Goal: Information Seeking & Learning: Learn about a topic

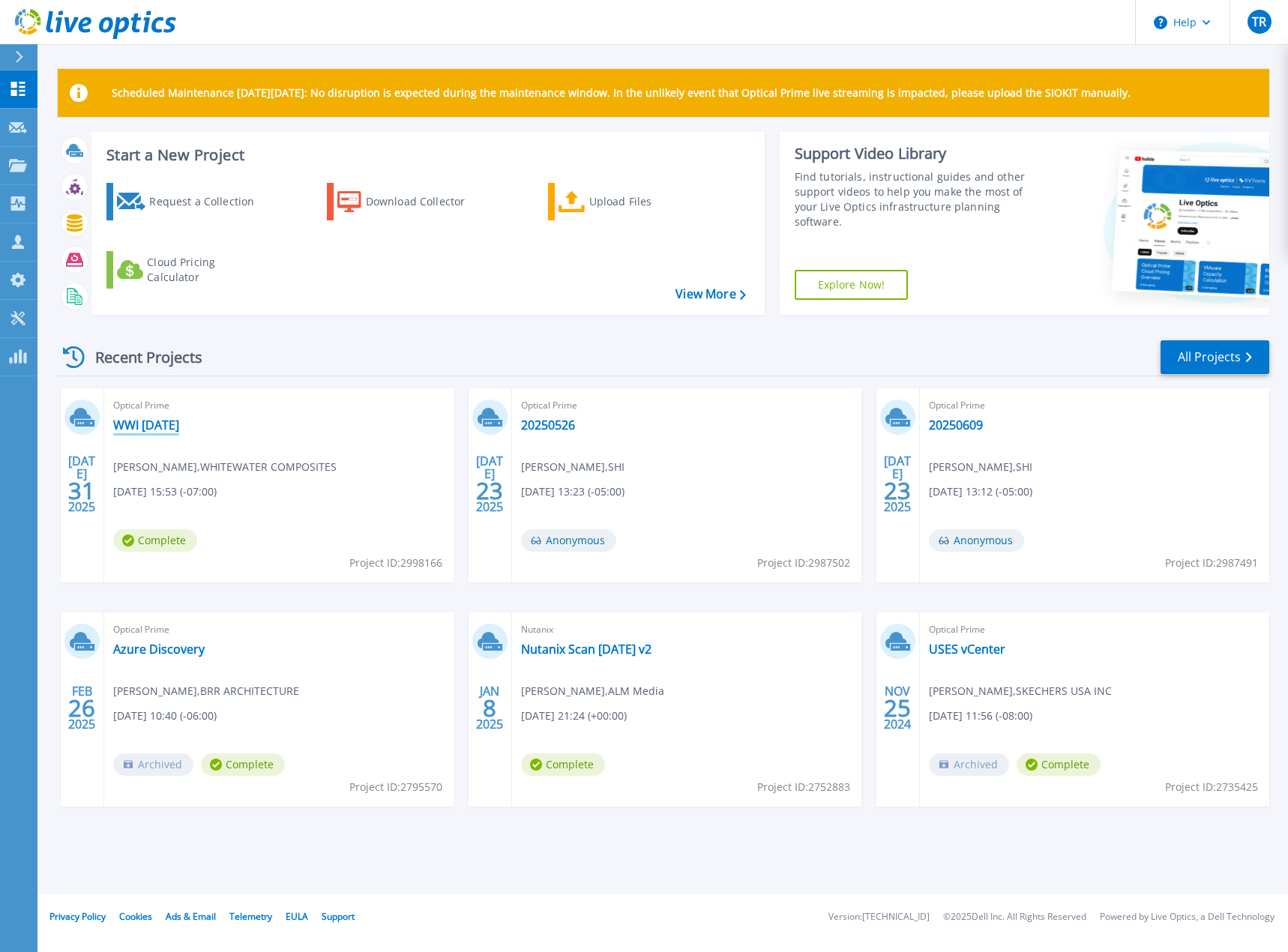
click at [163, 428] on link "WWI [DATE]" at bounding box center [146, 425] width 66 height 15
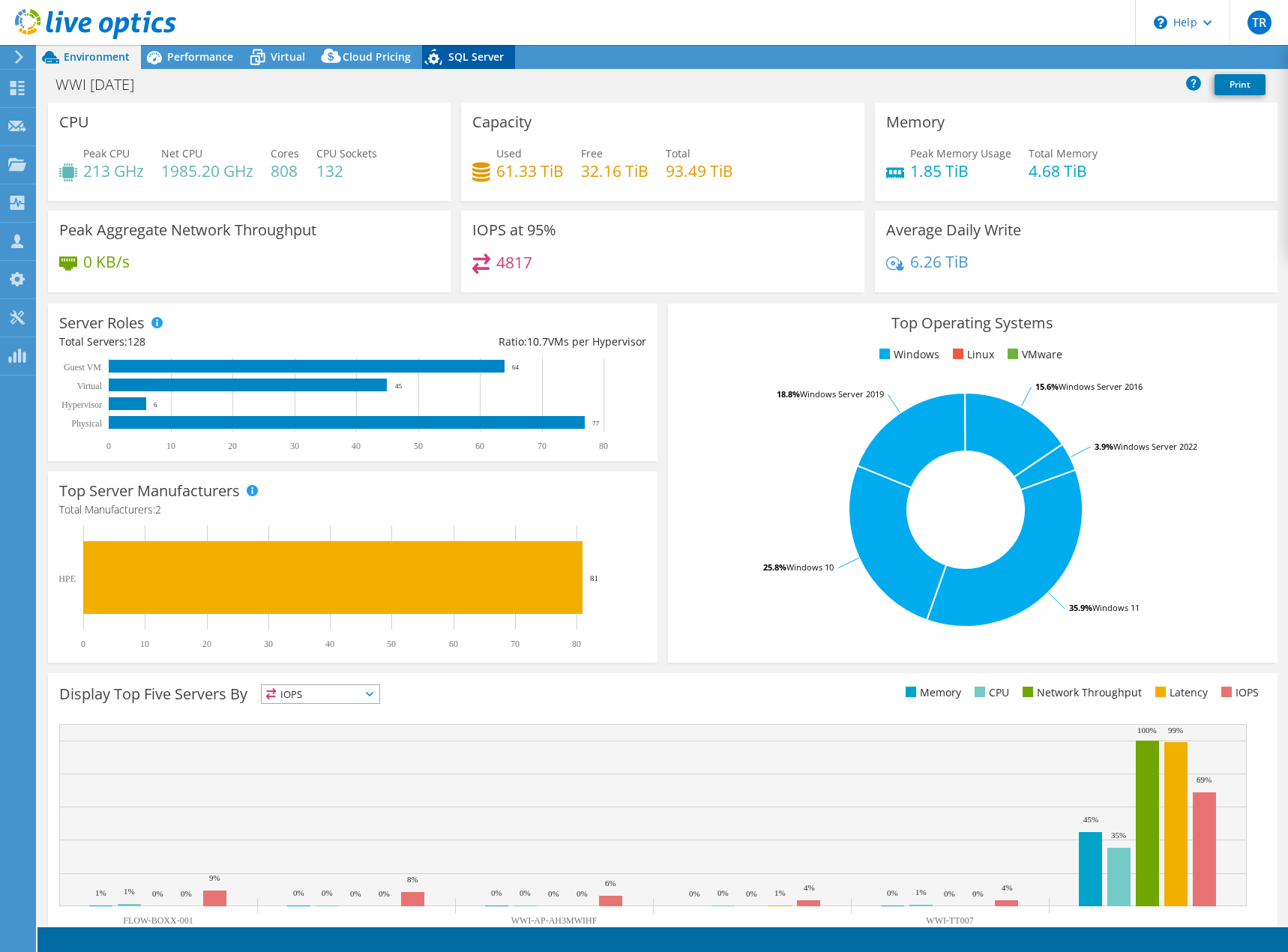
select select "USEast"
click at [359, 55] on span "Cloud Pricing" at bounding box center [377, 56] width 68 height 14
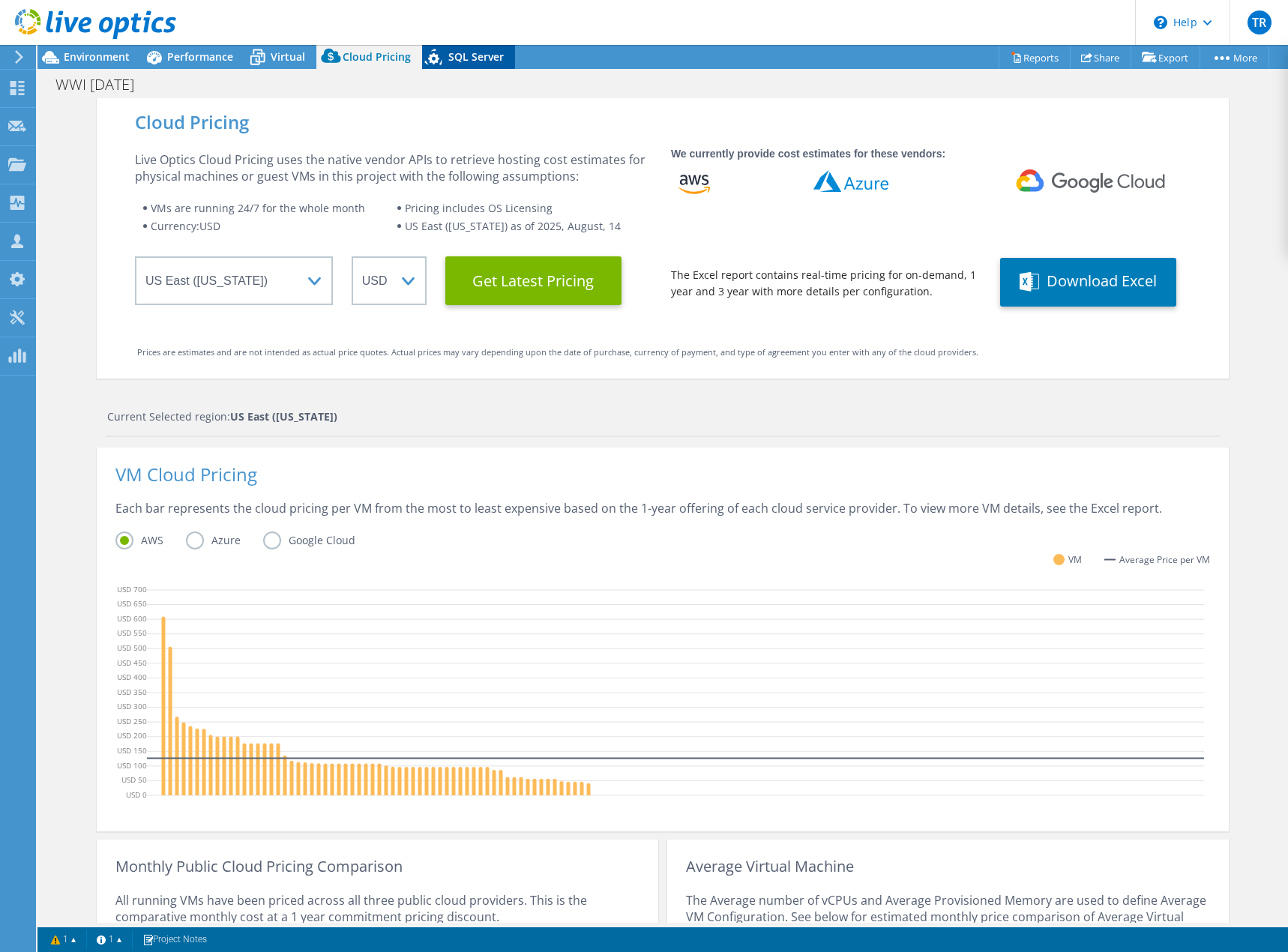
click at [481, 49] on div "SQL Server" at bounding box center [468, 57] width 93 height 24
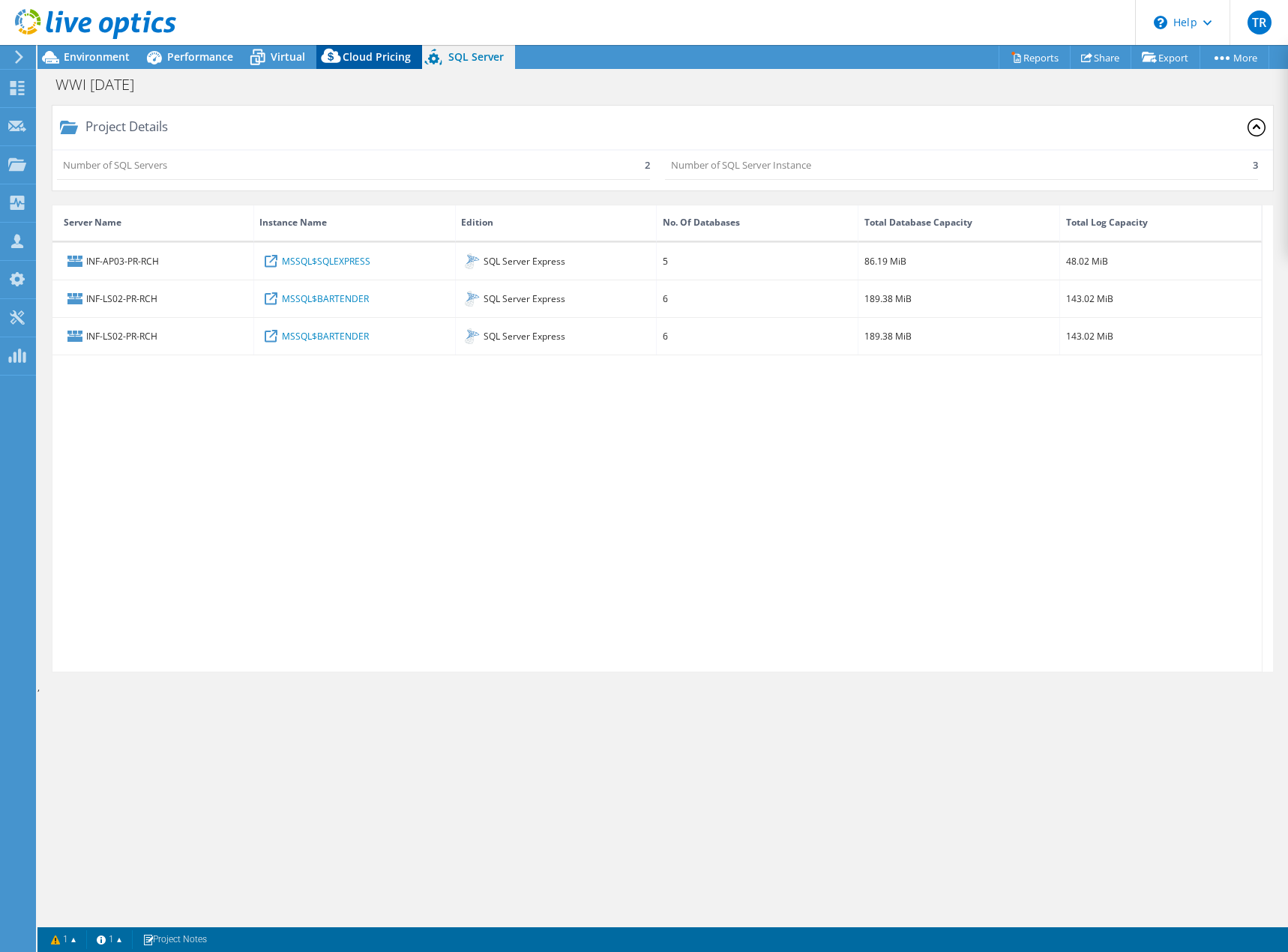
click at [400, 58] on span "Cloud Pricing" at bounding box center [377, 56] width 68 height 14
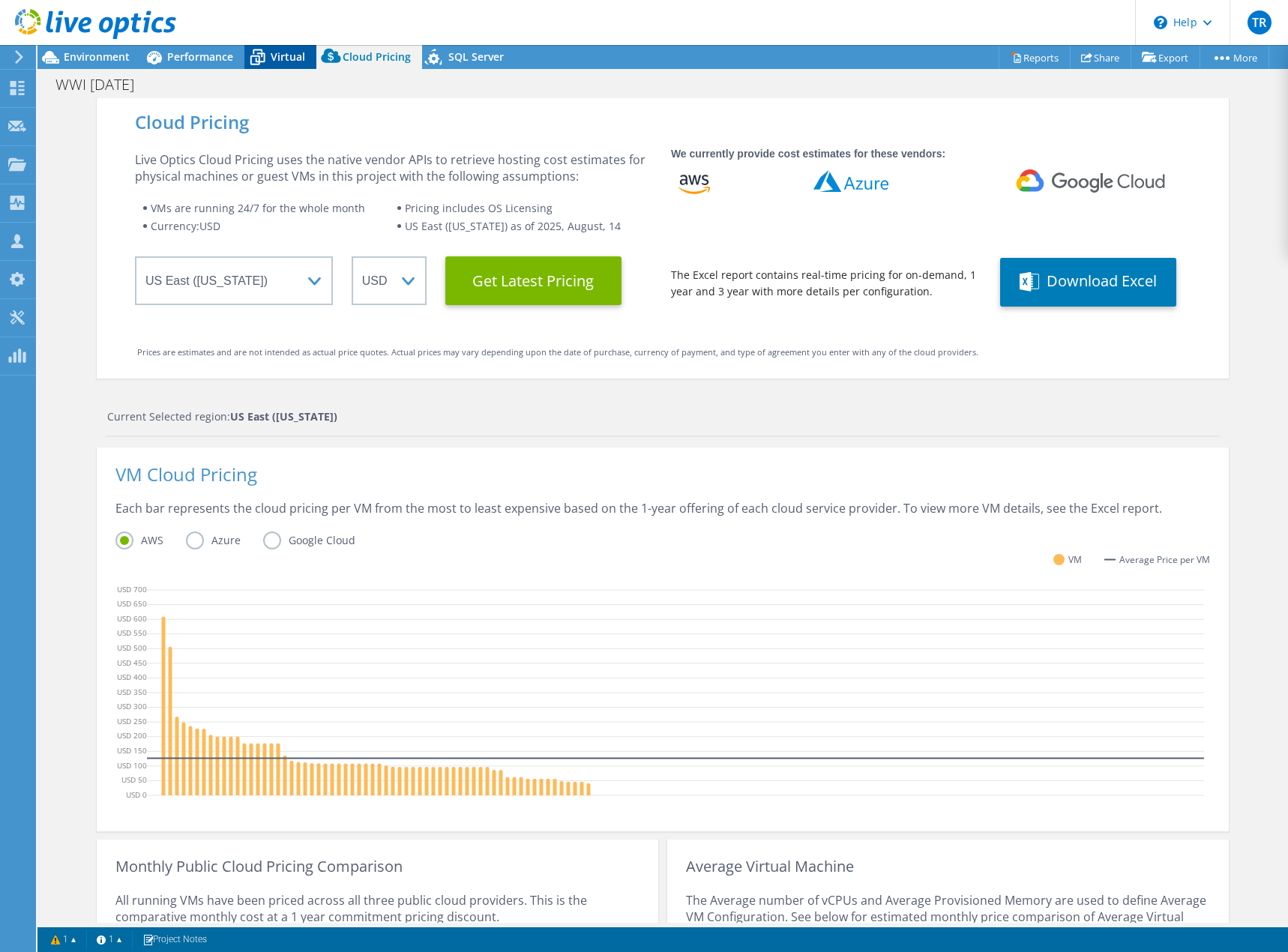
click at [284, 55] on span "Virtual" at bounding box center [287, 56] width 34 height 14
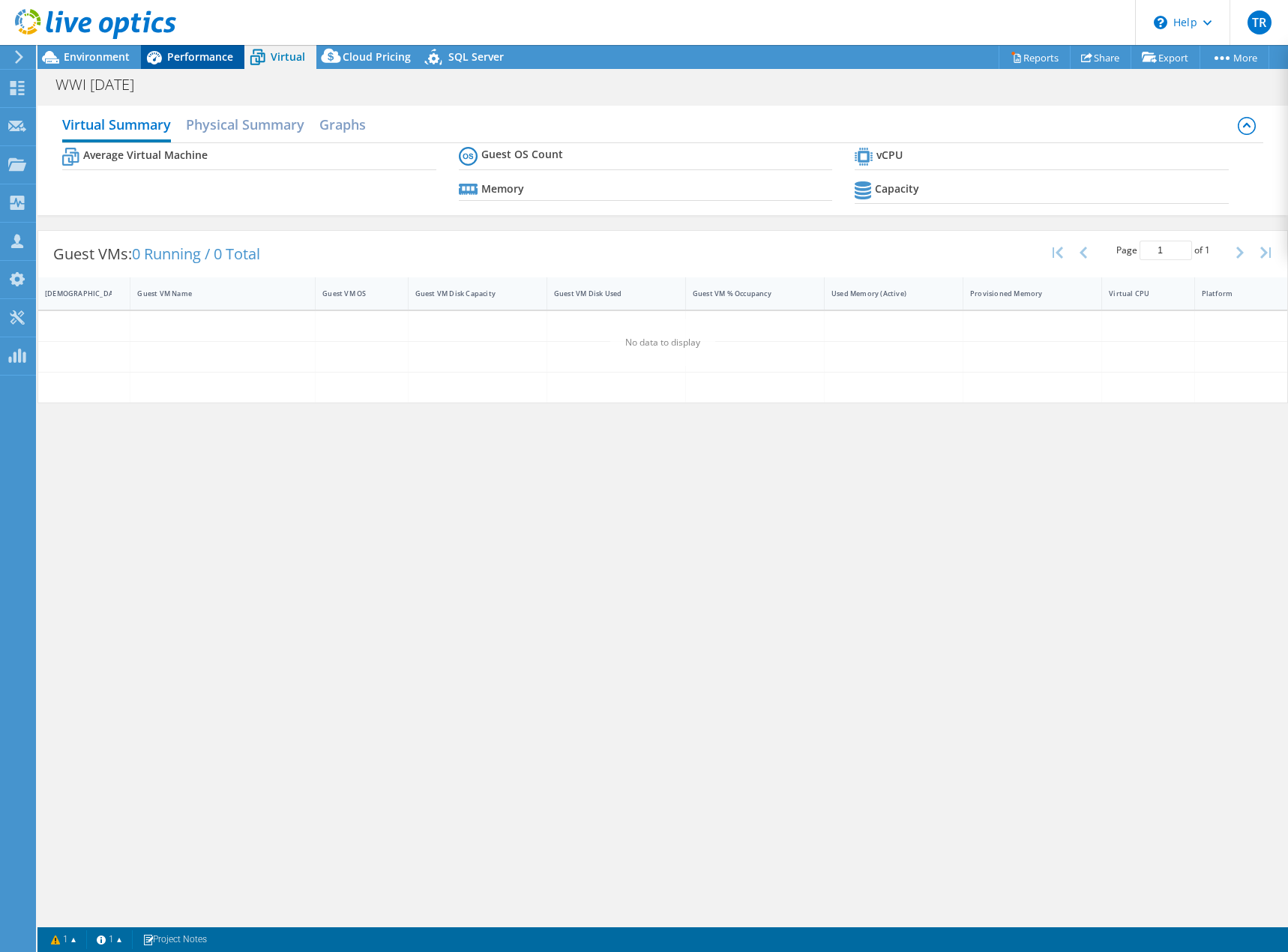
click at [195, 63] on span "Performance" at bounding box center [200, 56] width 66 height 14
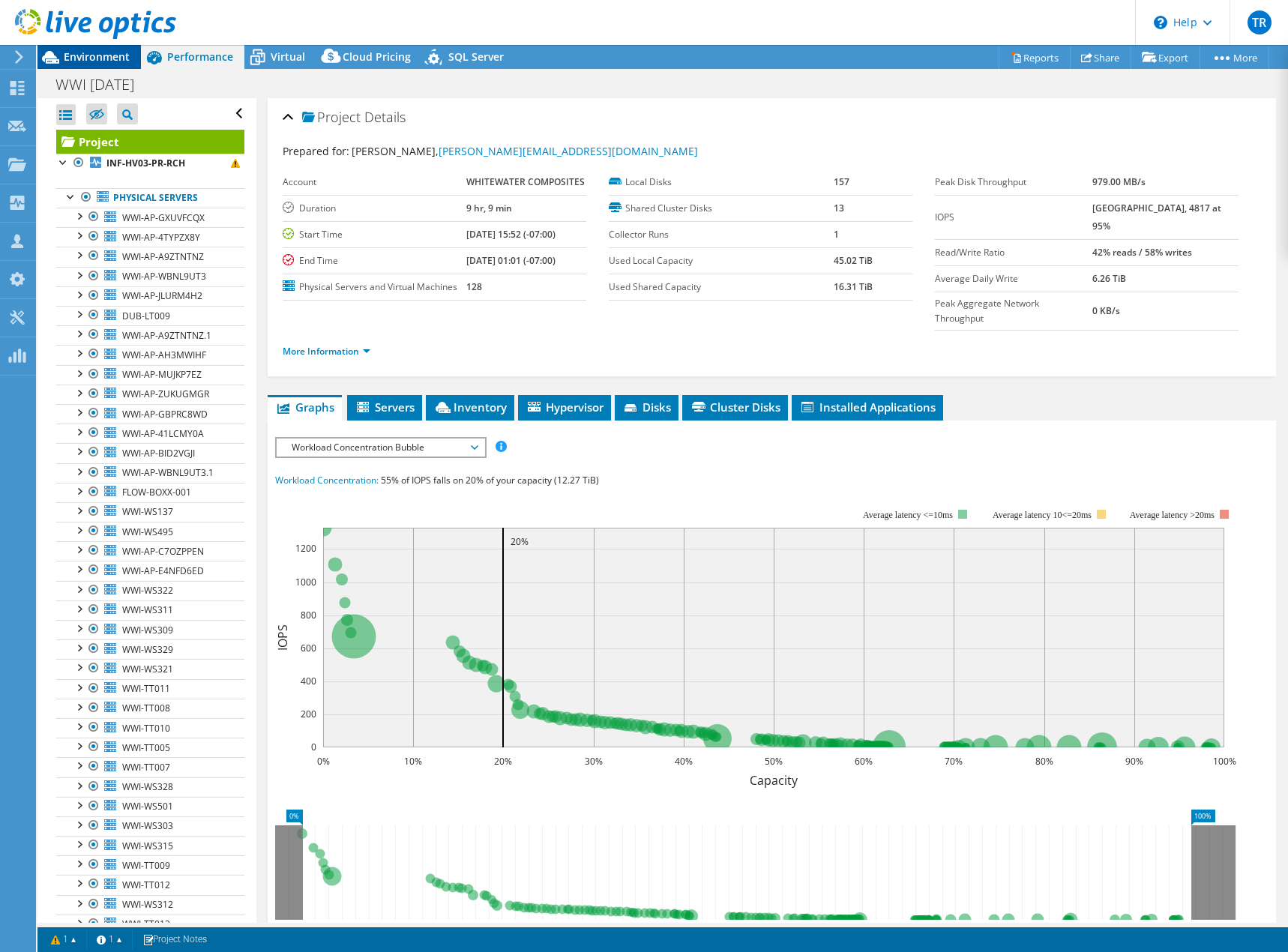
click at [105, 51] on span "Environment" at bounding box center [96, 56] width 66 height 14
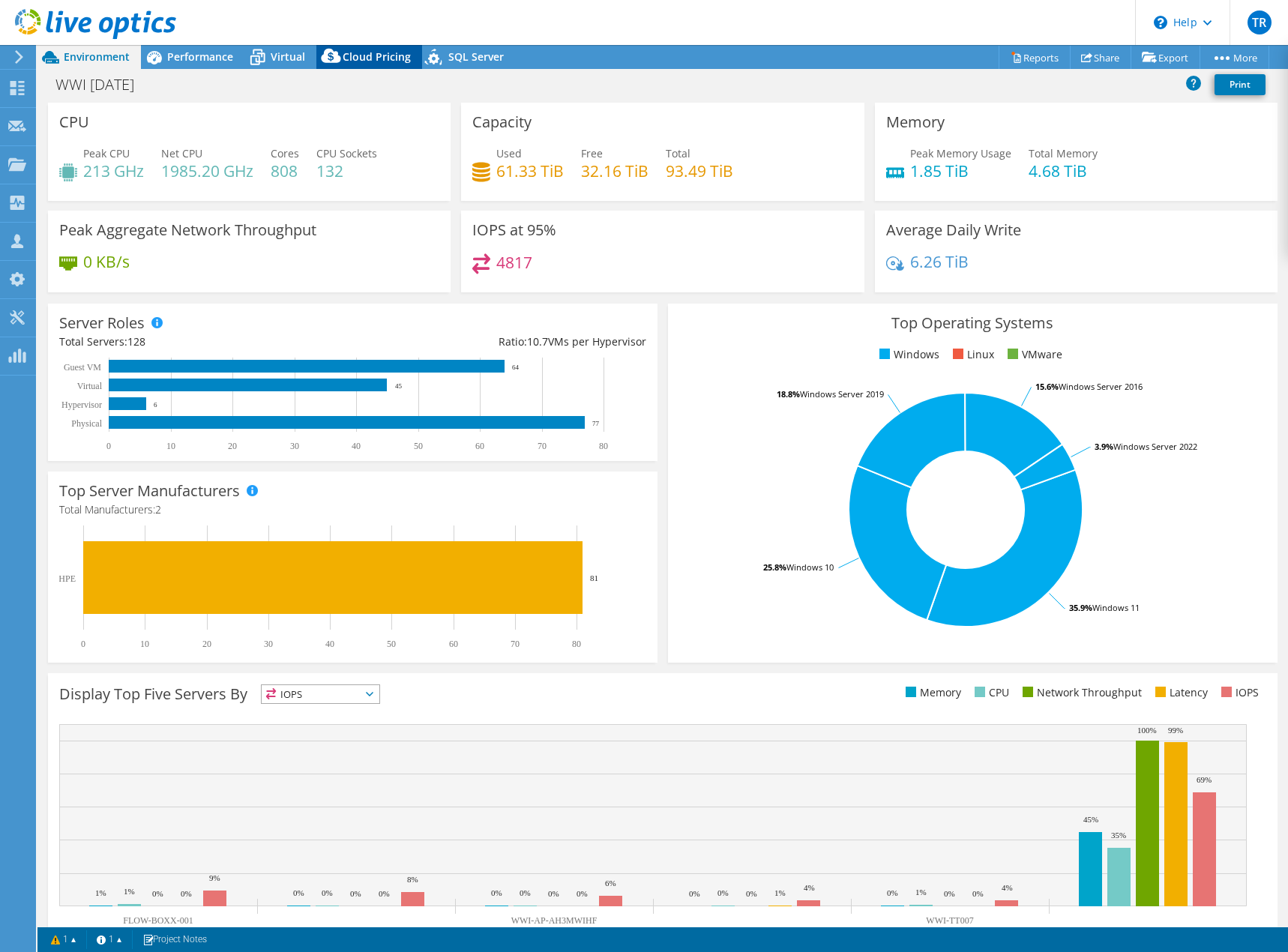
click at [370, 55] on span "Cloud Pricing" at bounding box center [377, 56] width 68 height 14
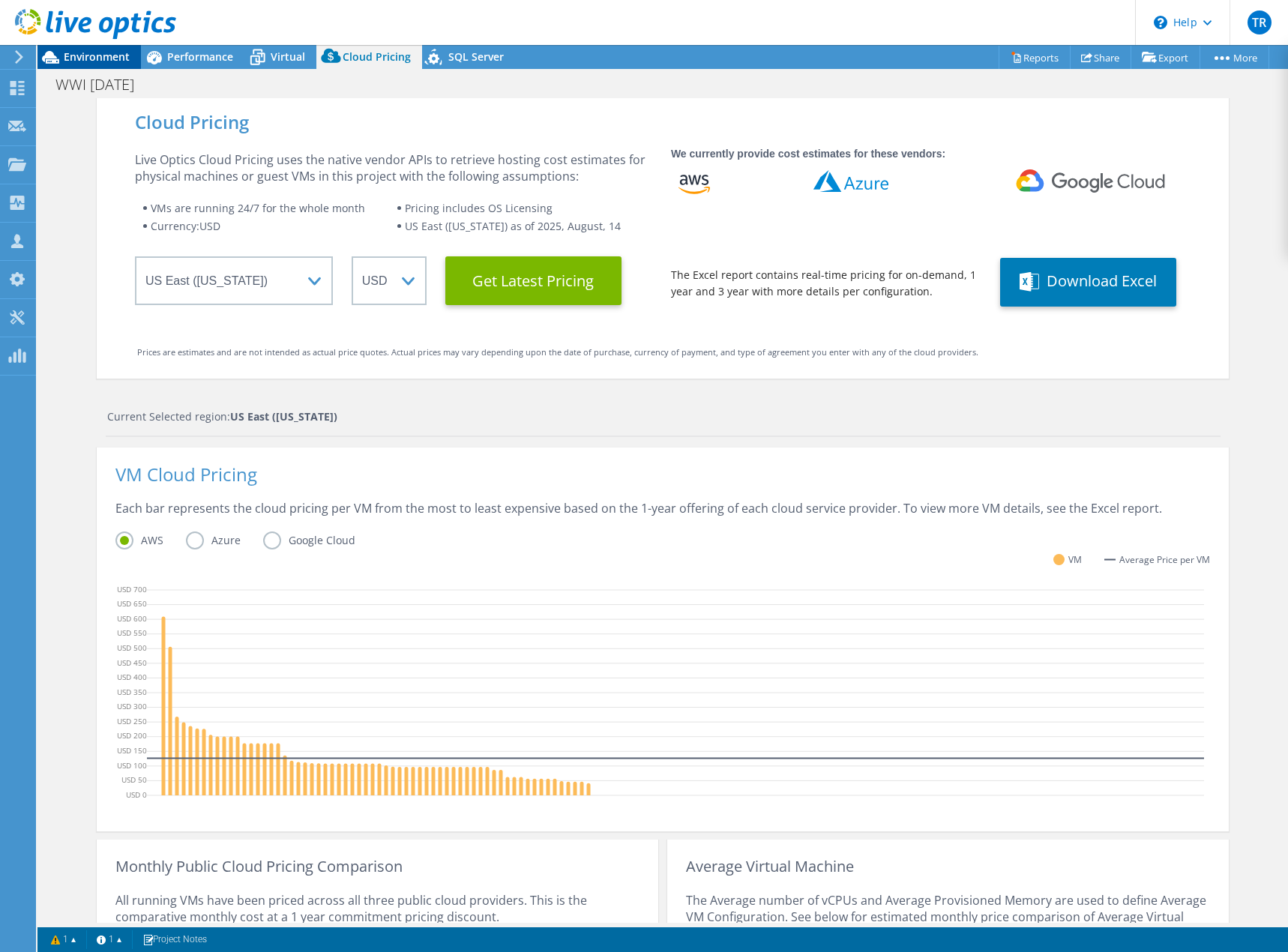
click at [92, 58] on span "Environment" at bounding box center [96, 56] width 66 height 14
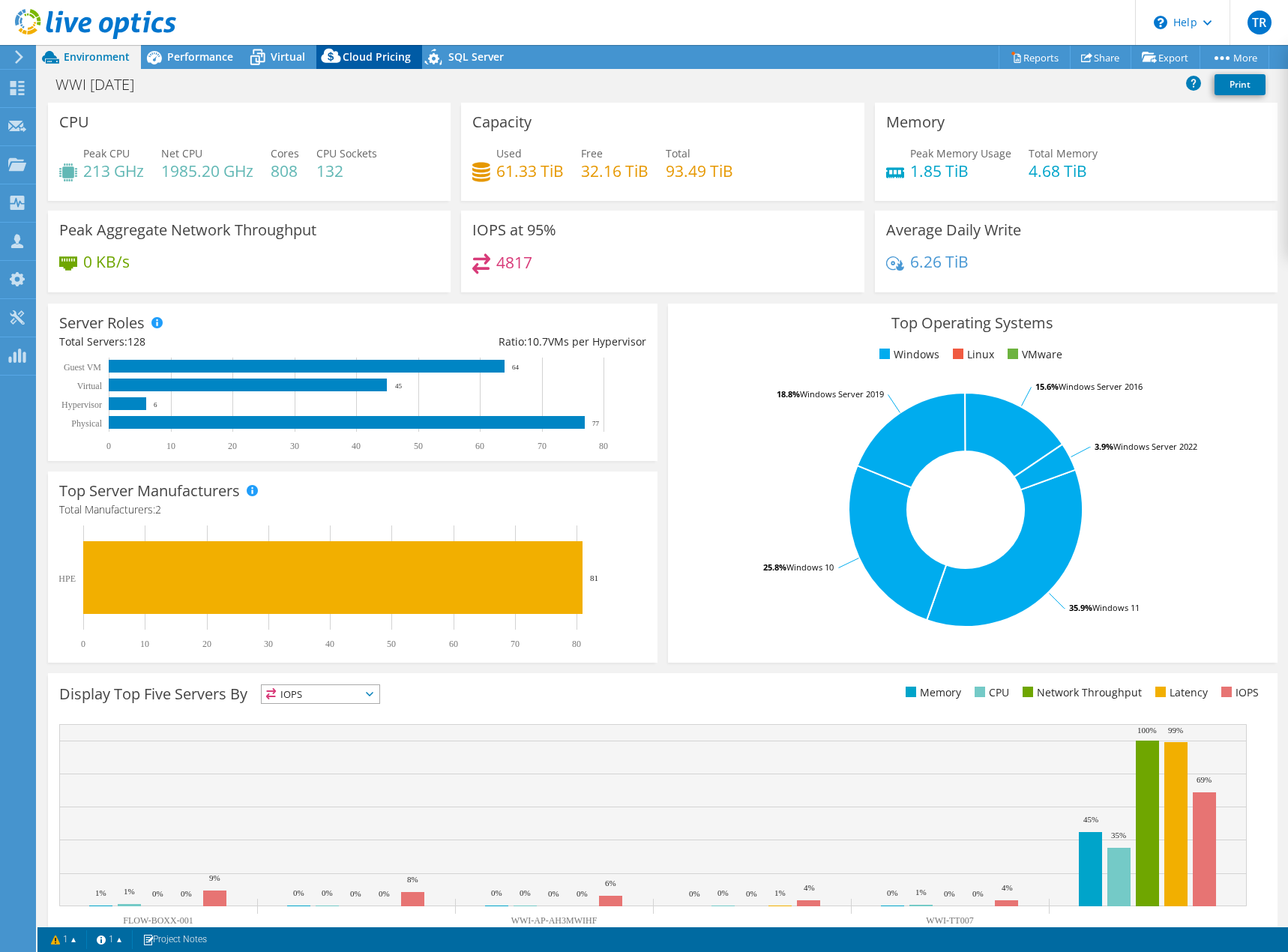
click at [365, 58] on span "Cloud Pricing" at bounding box center [377, 56] width 68 height 14
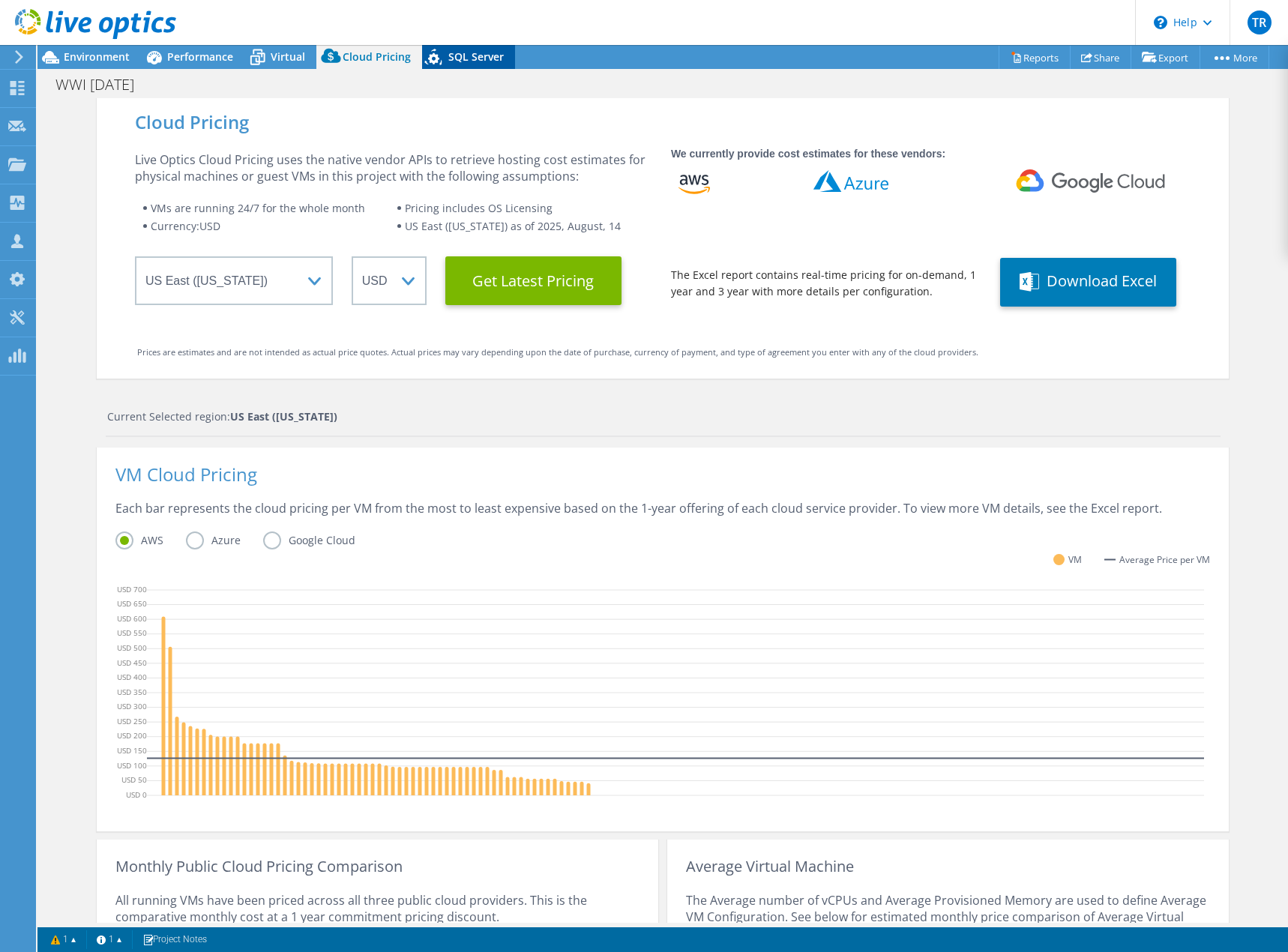
click at [494, 60] on span "SQL Server" at bounding box center [476, 56] width 55 height 14
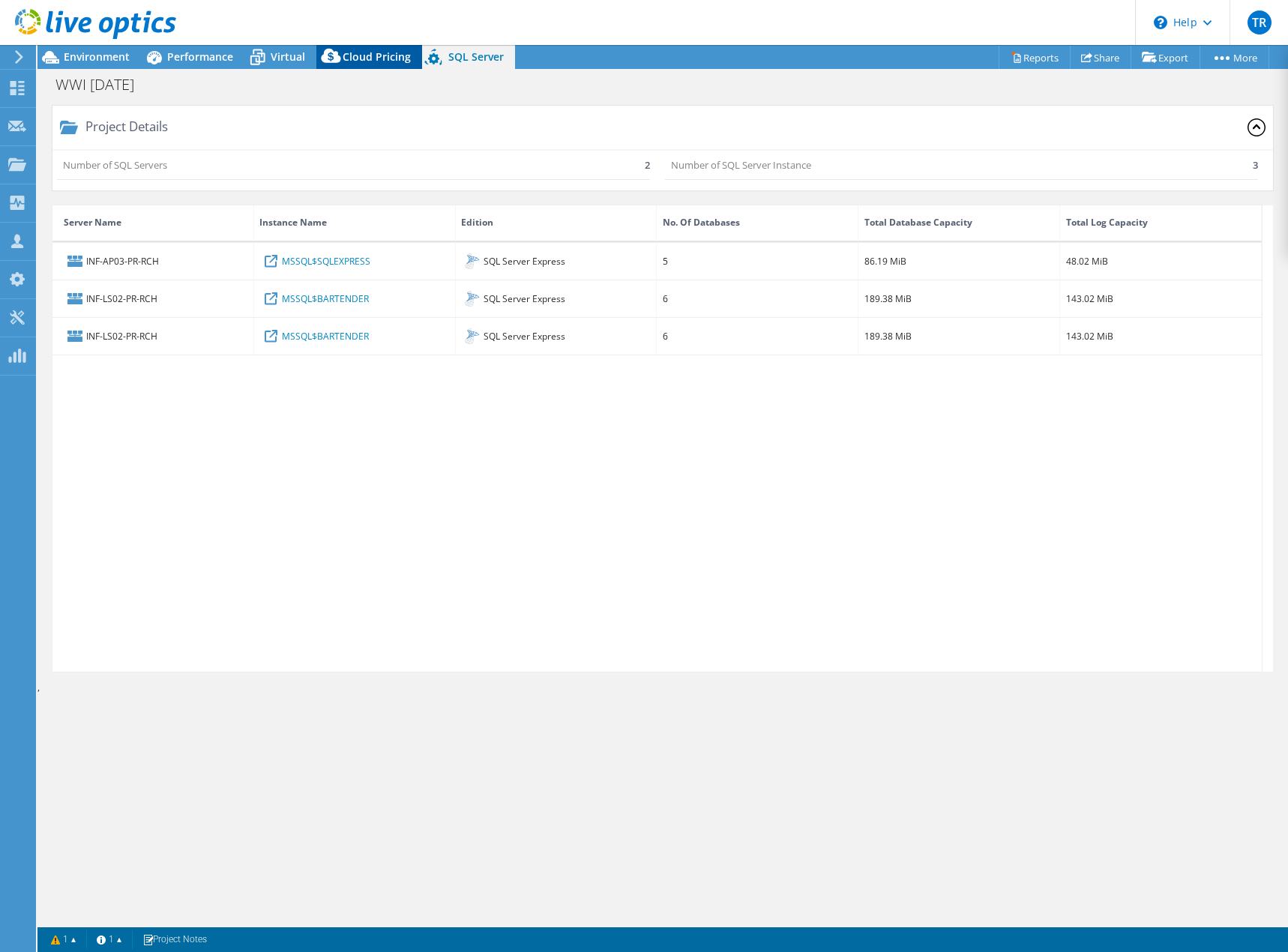
click at [342, 61] on icon at bounding box center [332, 59] width 30 height 30
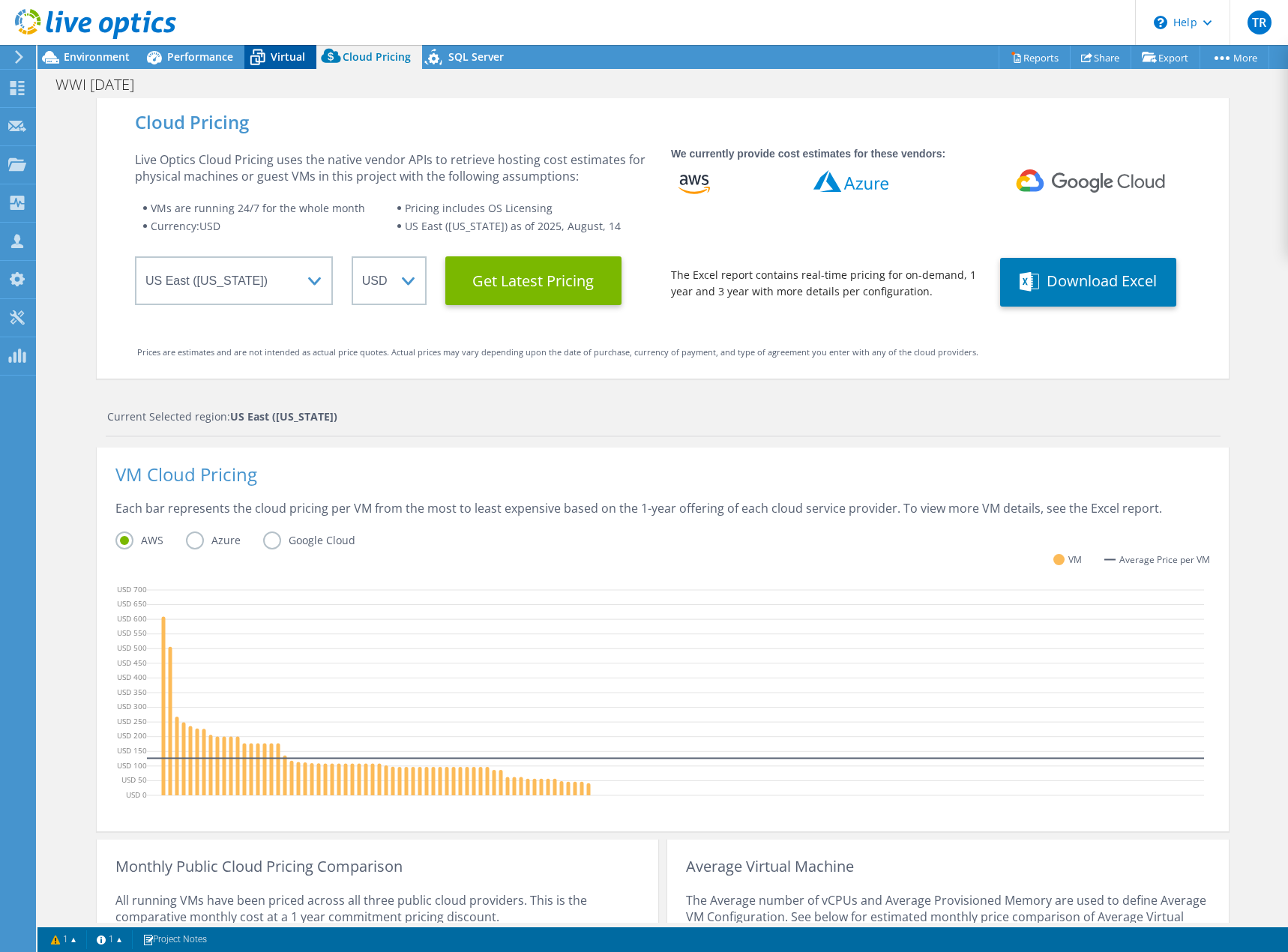
click at [295, 56] on span "Virtual" at bounding box center [287, 56] width 34 height 14
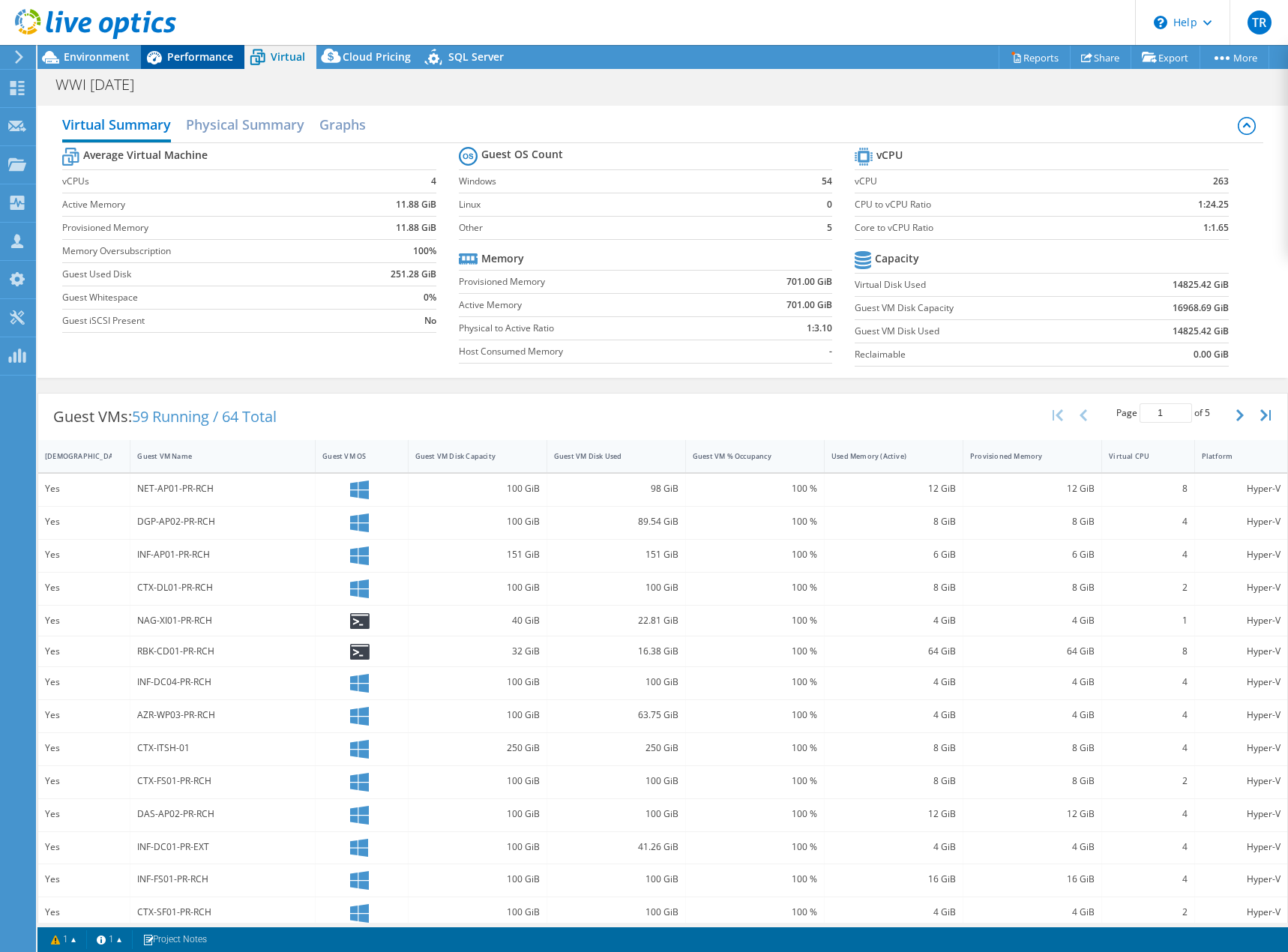
click at [232, 47] on div "Performance" at bounding box center [193, 57] width 104 height 24
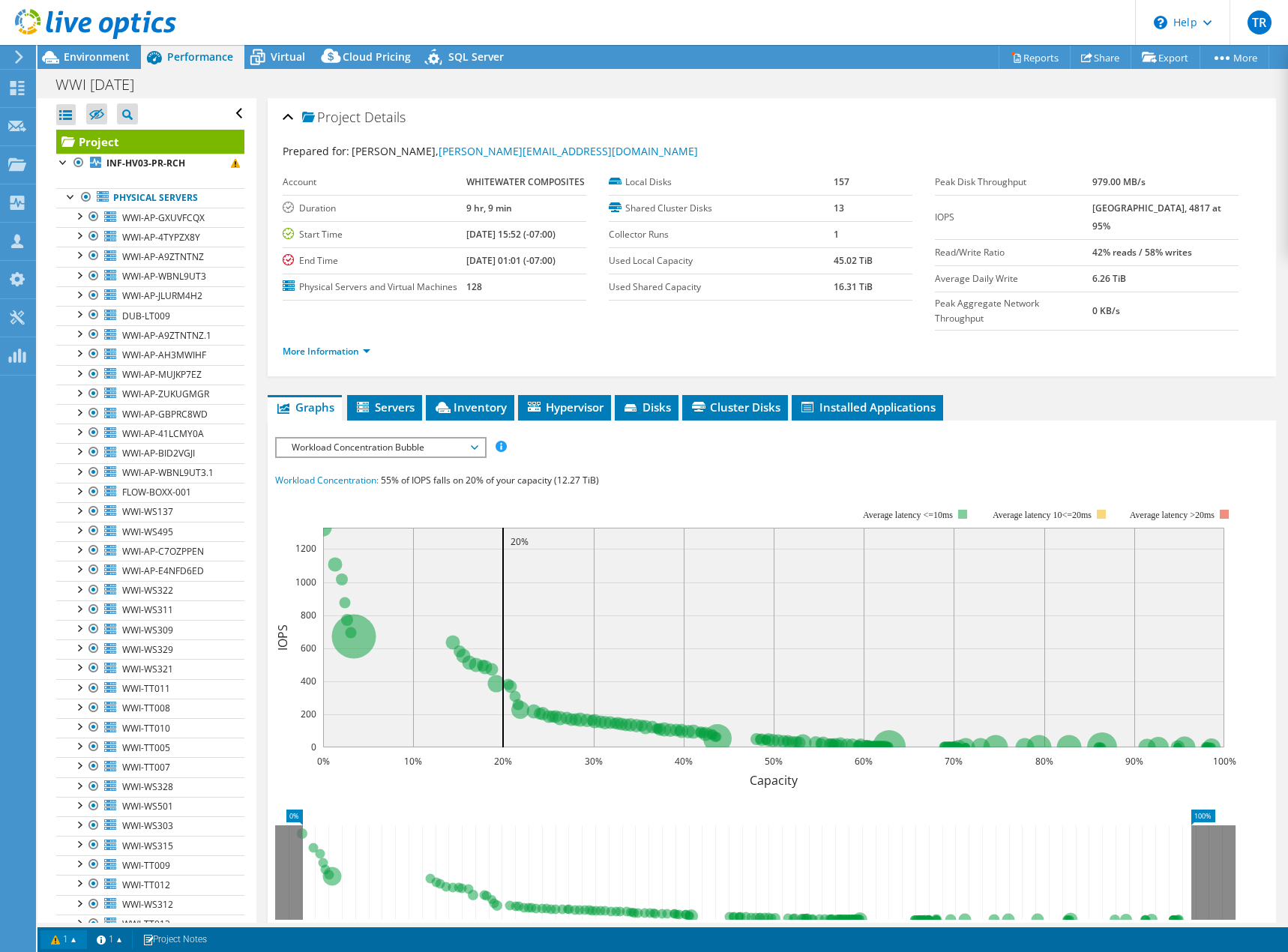
click at [55, 946] on link "1" at bounding box center [63, 939] width 47 height 18
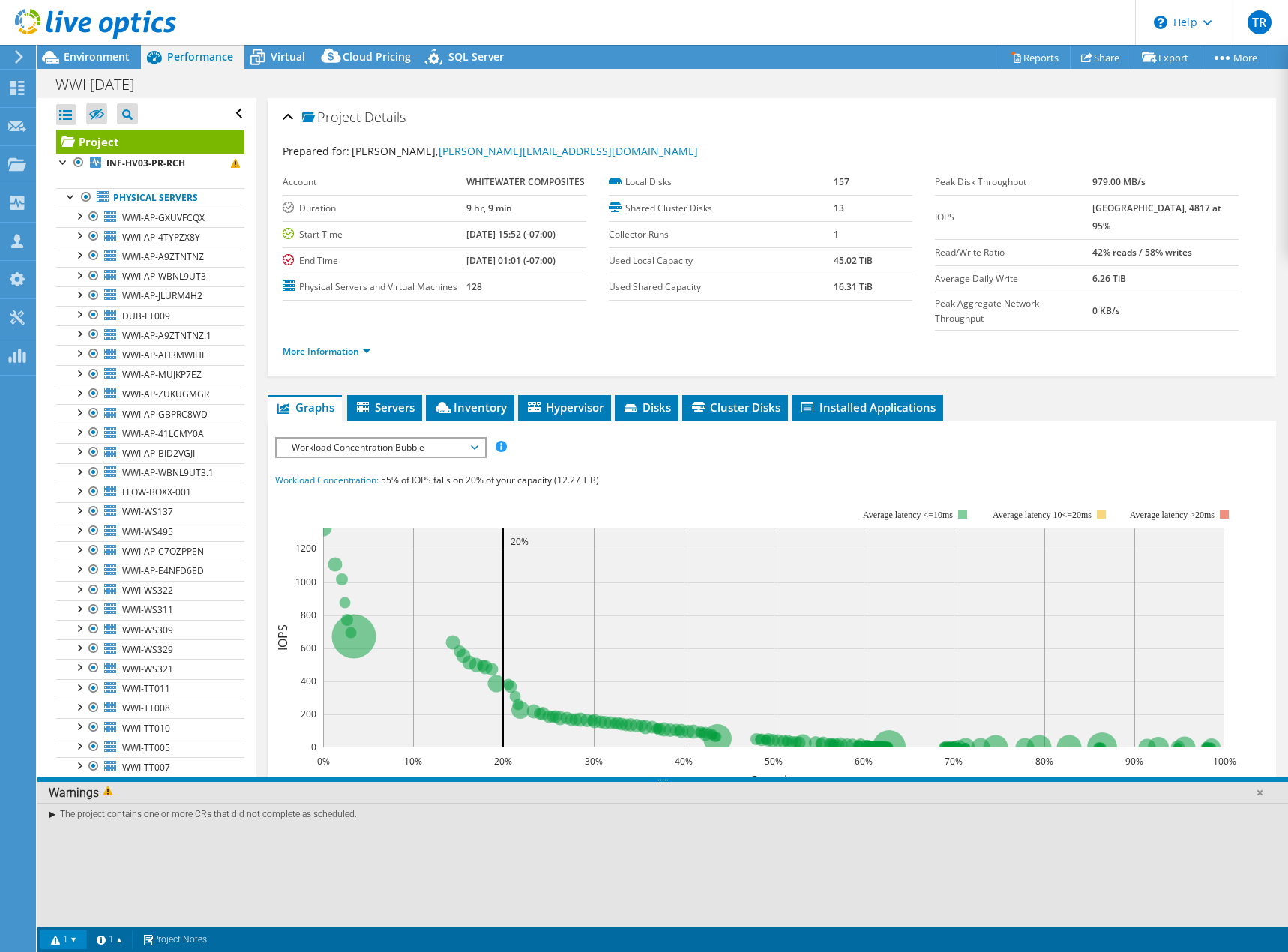
click at [56, 945] on link "1" at bounding box center [63, 939] width 47 height 18
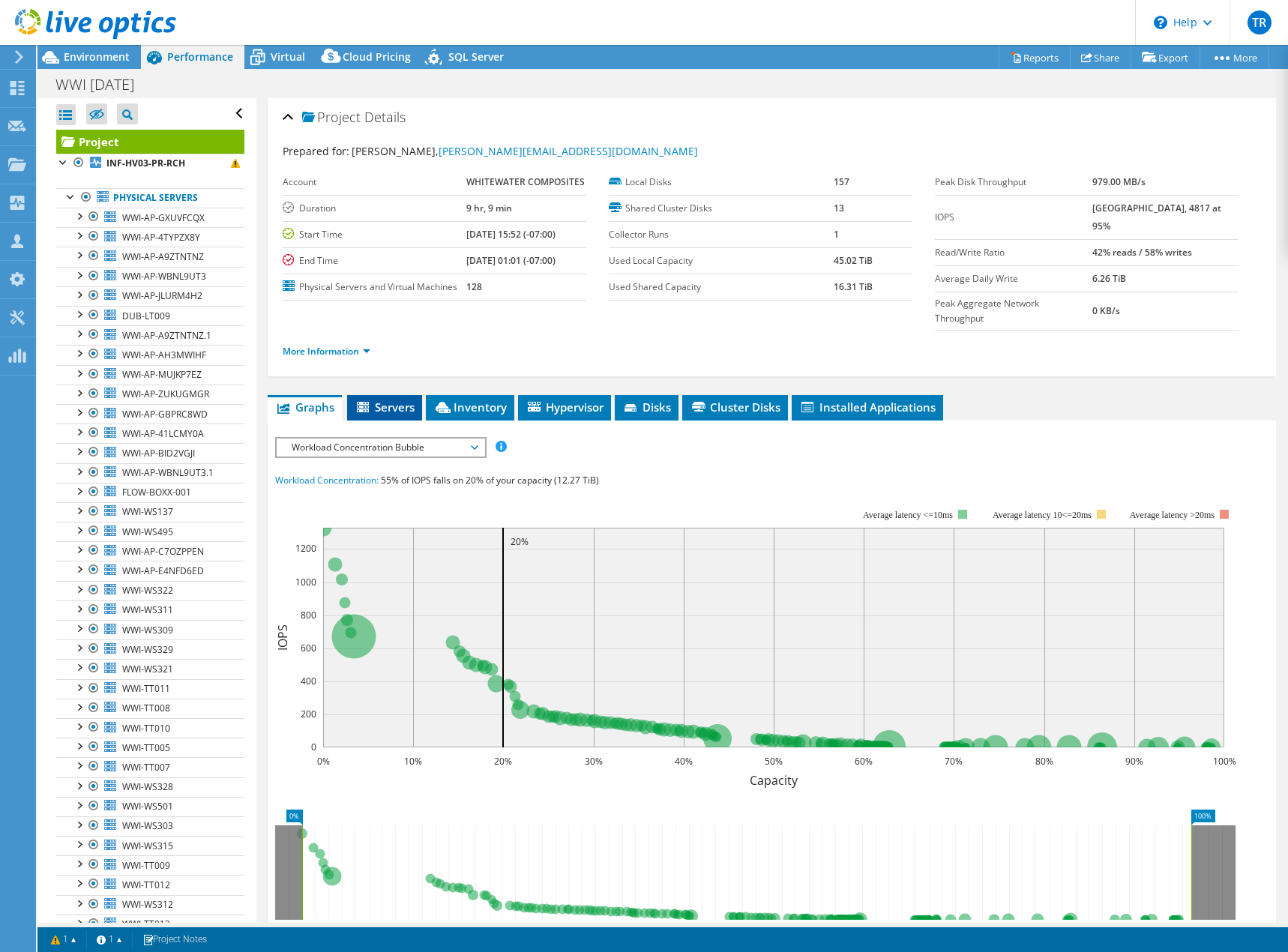
click at [403, 399] on span "Servers" at bounding box center [385, 407] width 60 height 15
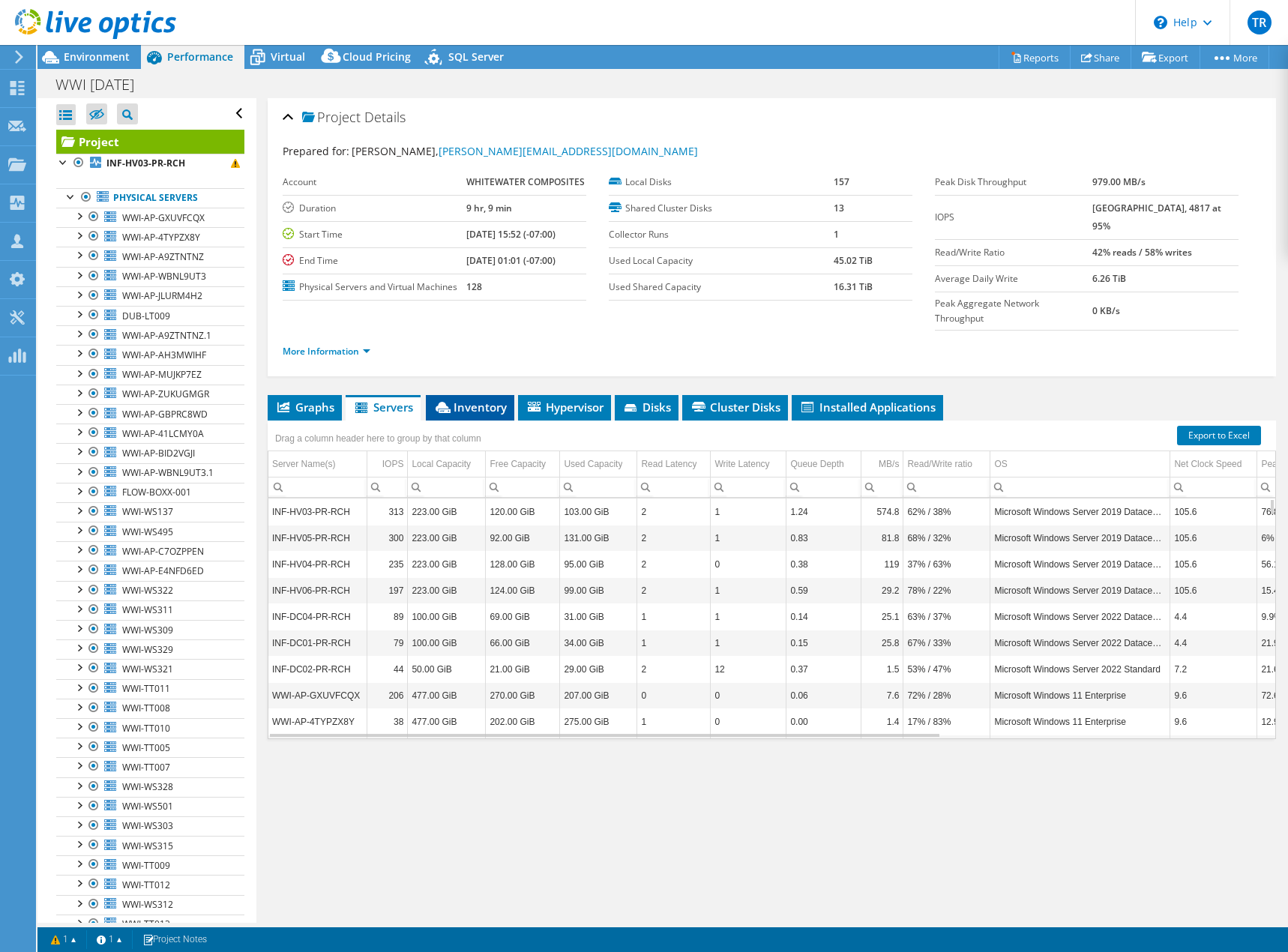
click at [481, 399] on span "Inventory" at bounding box center [470, 407] width 74 height 15
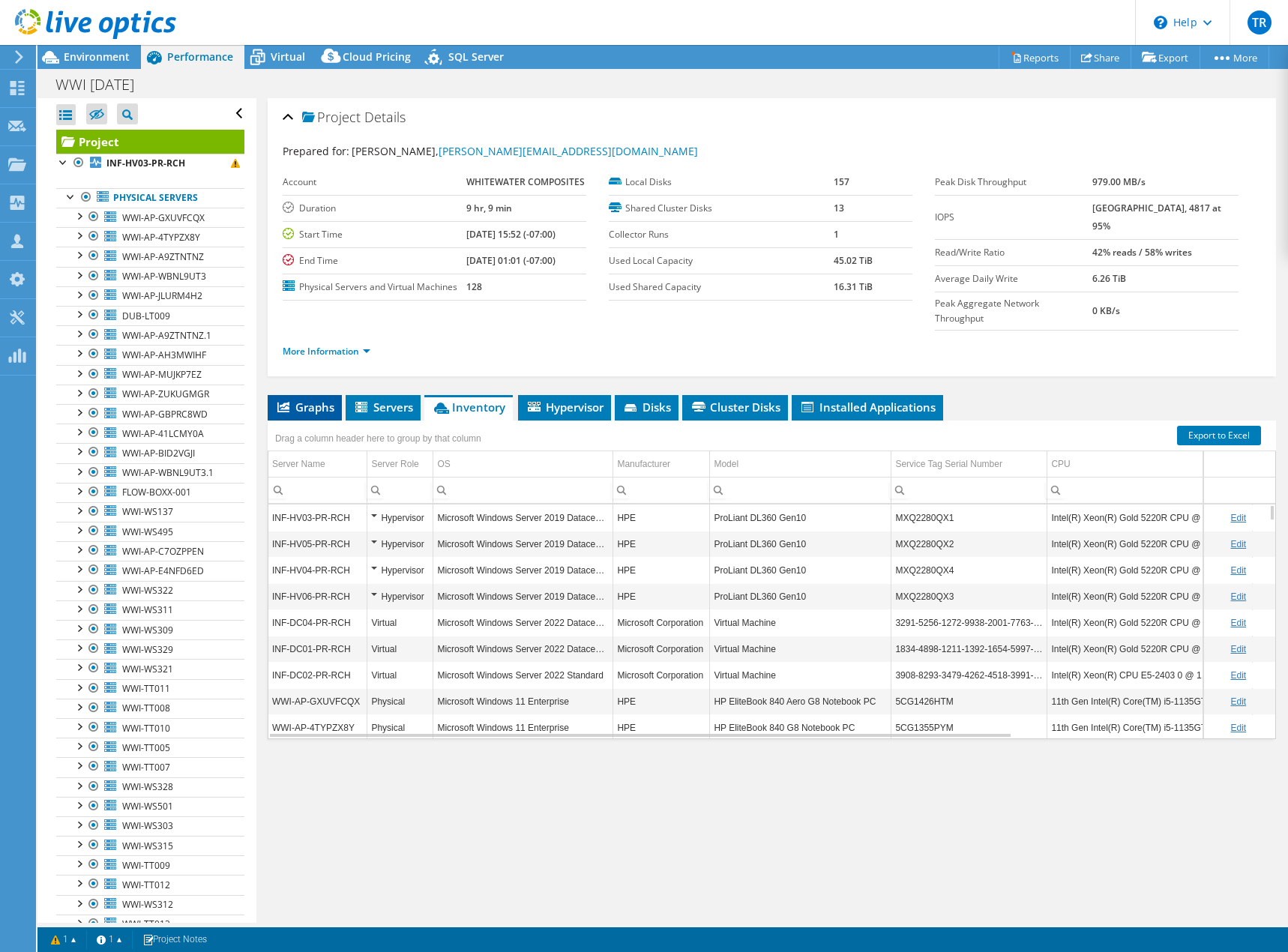
click at [318, 399] on span "Graphs" at bounding box center [304, 407] width 59 height 15
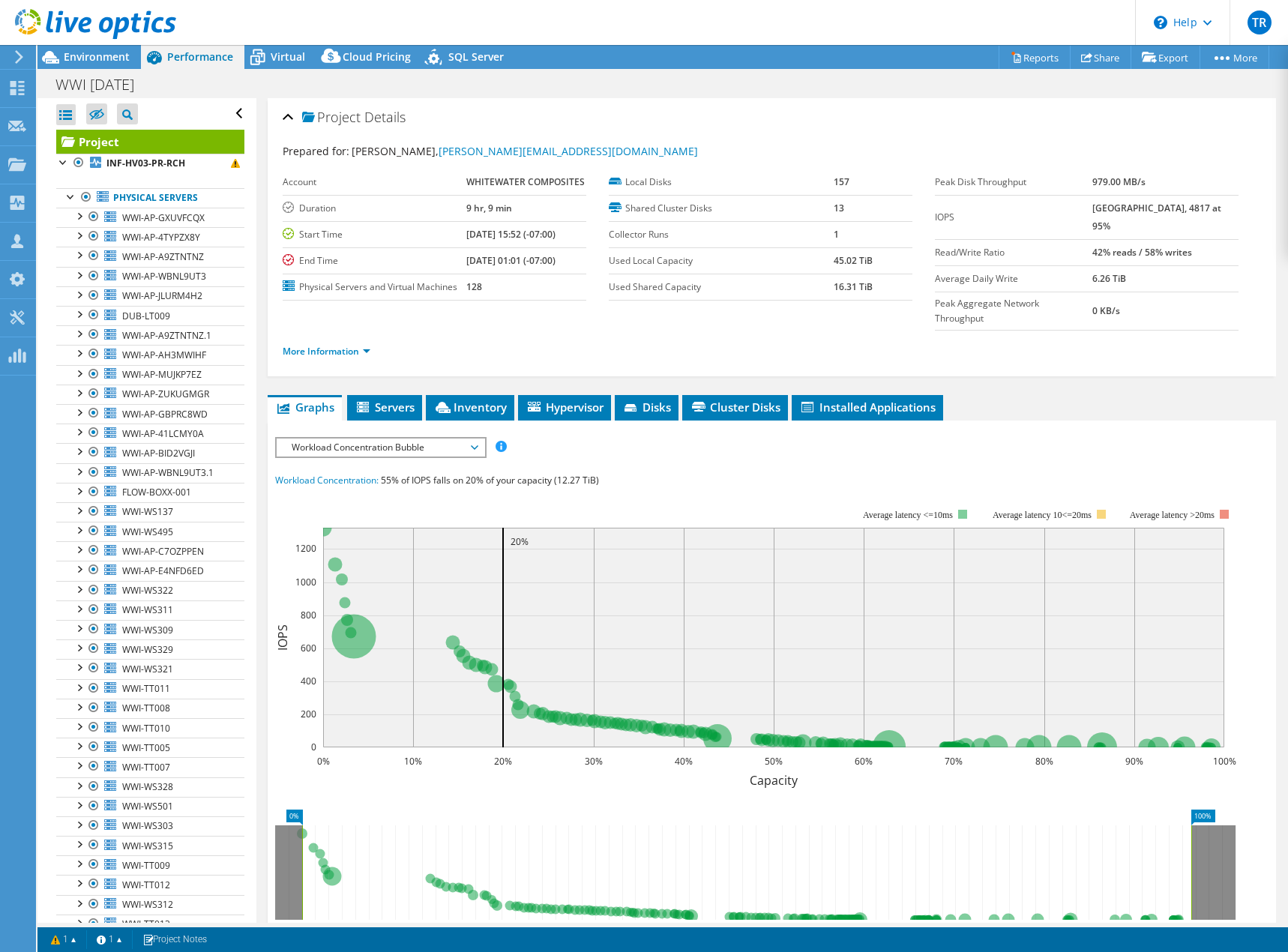
click at [1043, 358] on div "Project Details Prepared for: [PERSON_NAME], [PERSON_NAME][EMAIL_ADDRESS][DOMAI…" at bounding box center [772, 597] width 1031 height 997
click at [103, 62] on span "Environment" at bounding box center [96, 56] width 66 height 14
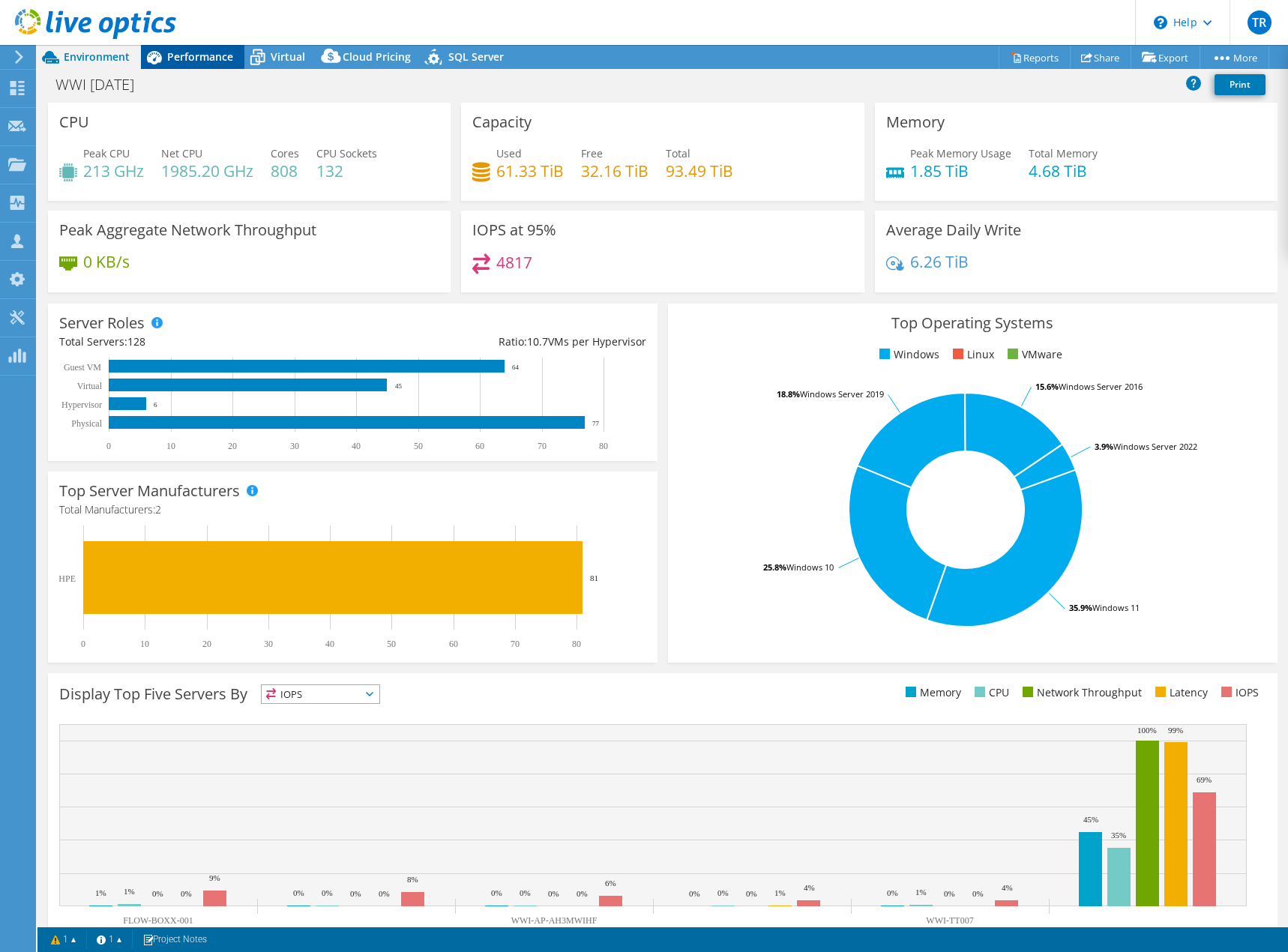
click at [165, 62] on icon at bounding box center [154, 57] width 26 height 26
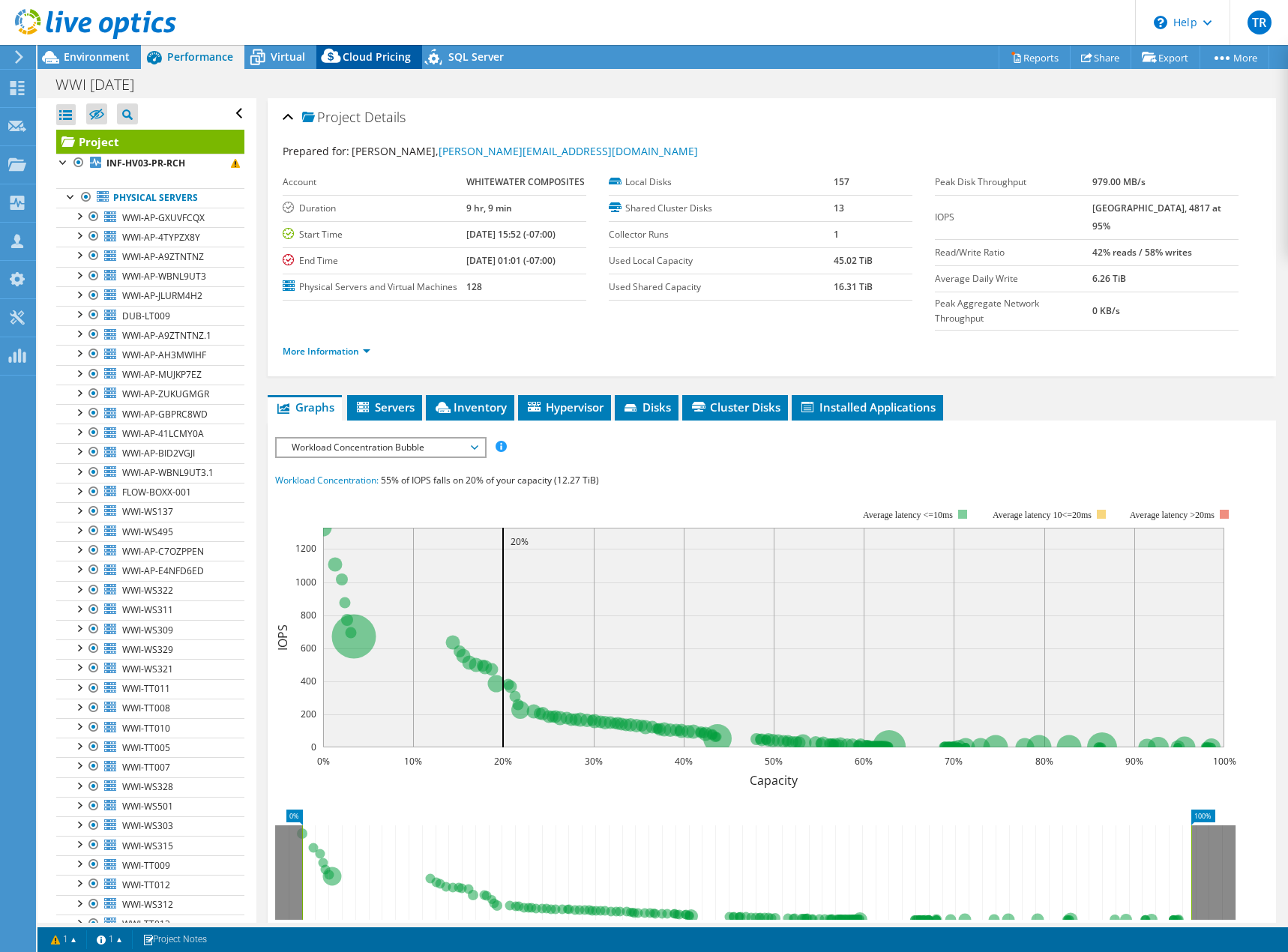
click at [317, 58] on icon at bounding box center [332, 59] width 30 height 30
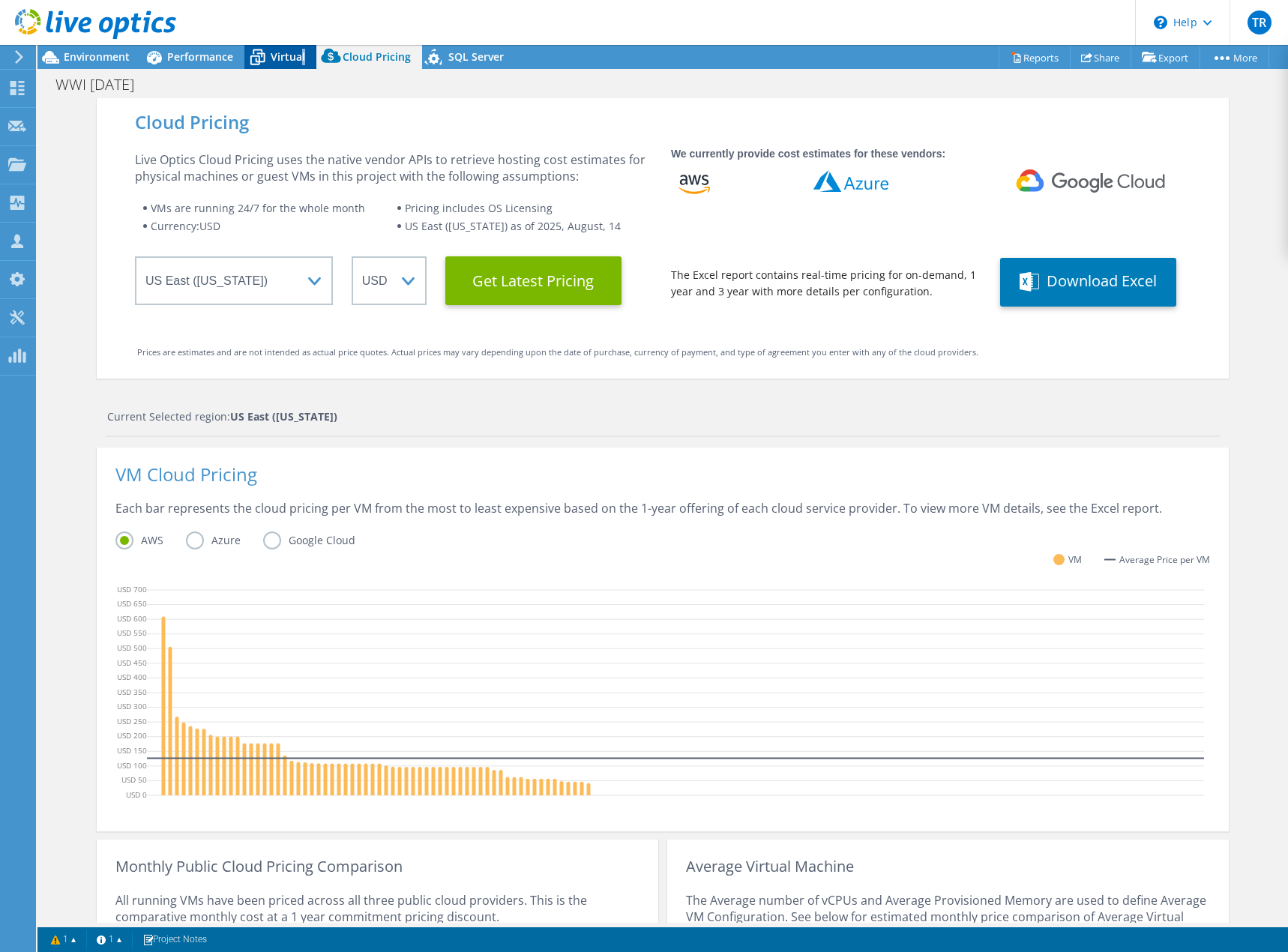
click at [302, 58] on span "Virtual" at bounding box center [287, 56] width 34 height 14
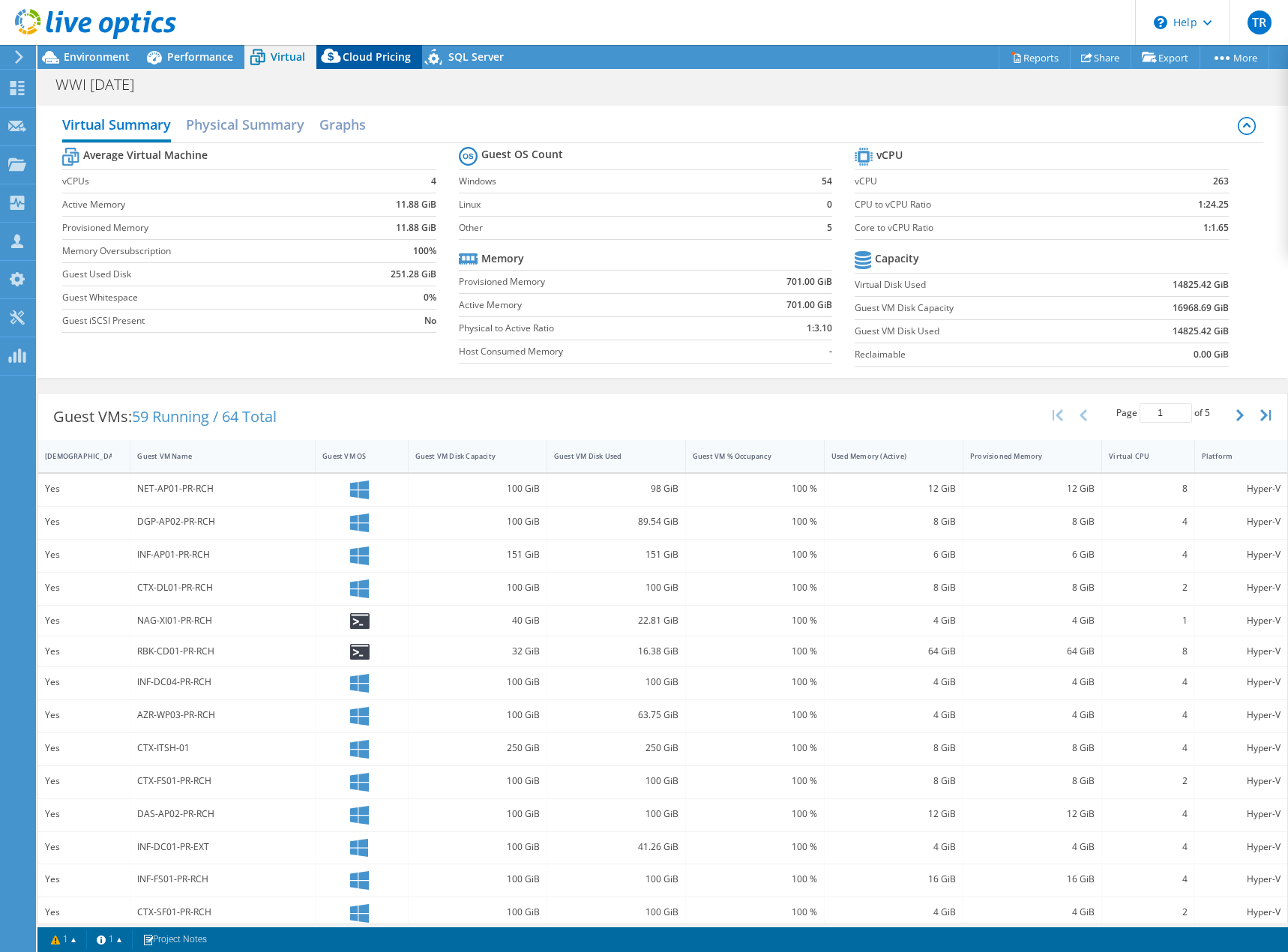
click at [360, 55] on span "Cloud Pricing" at bounding box center [377, 56] width 68 height 14
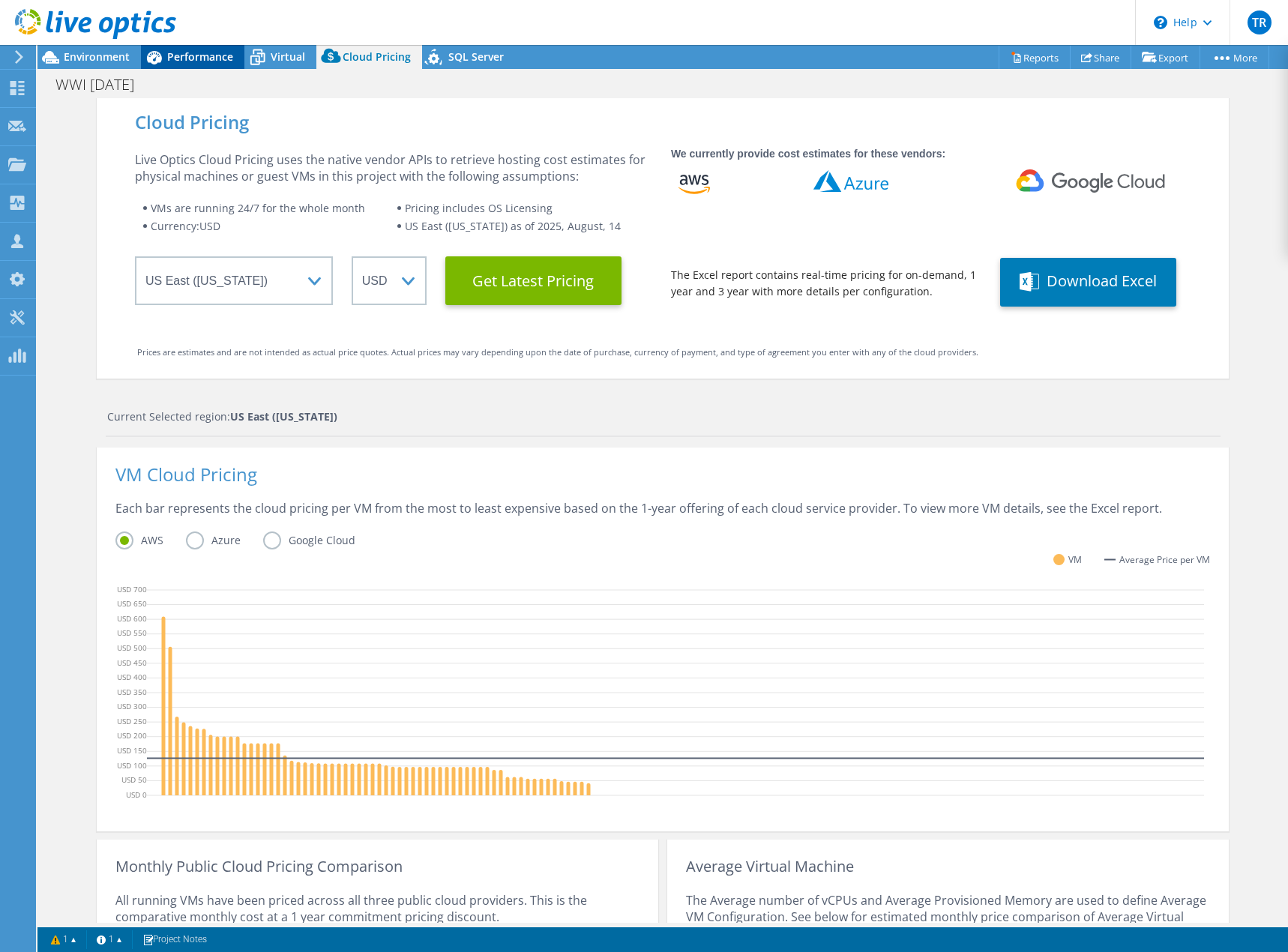
click at [190, 53] on span "Performance" at bounding box center [200, 56] width 66 height 14
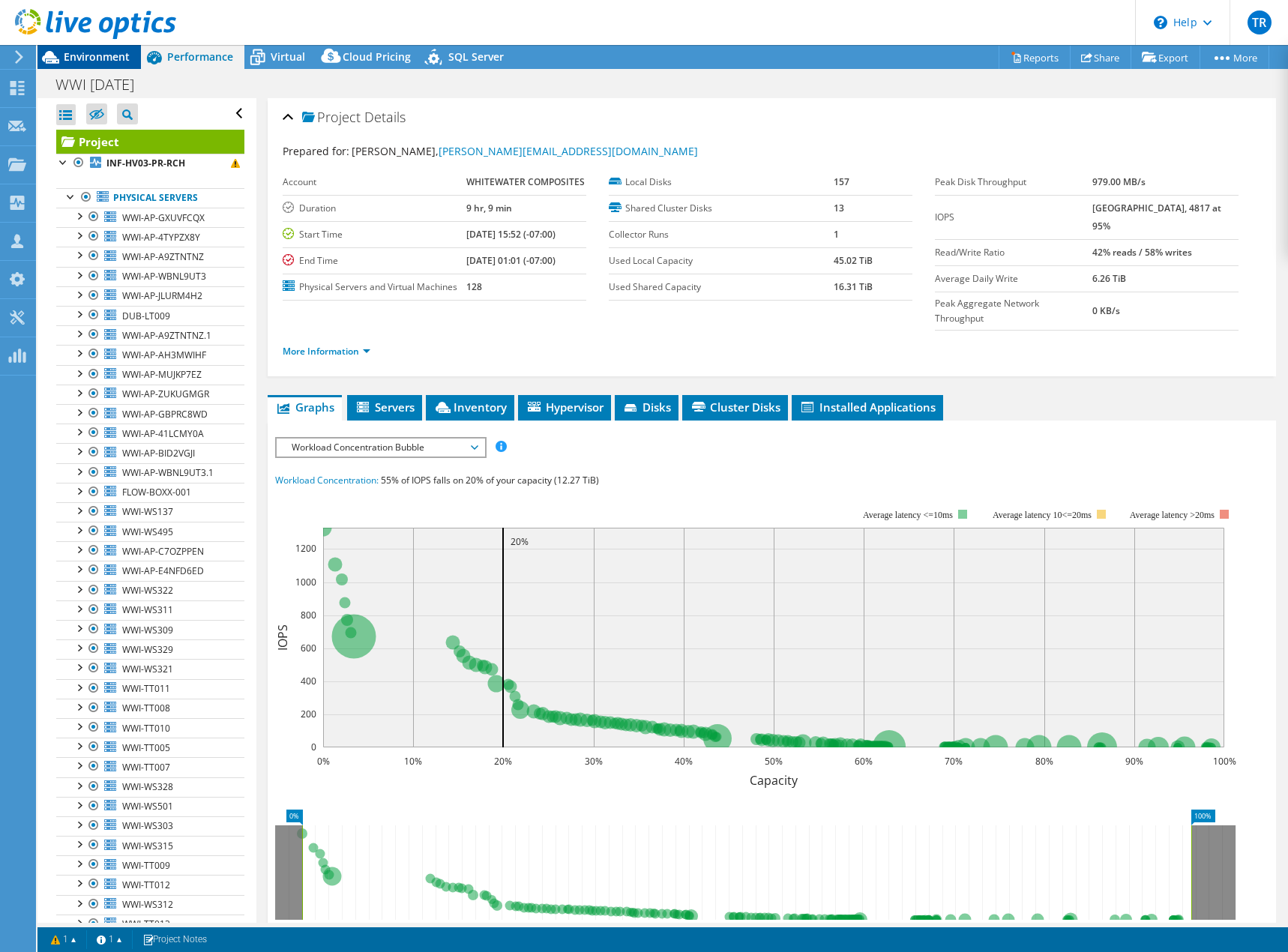
click at [84, 62] on span "Environment" at bounding box center [96, 56] width 66 height 14
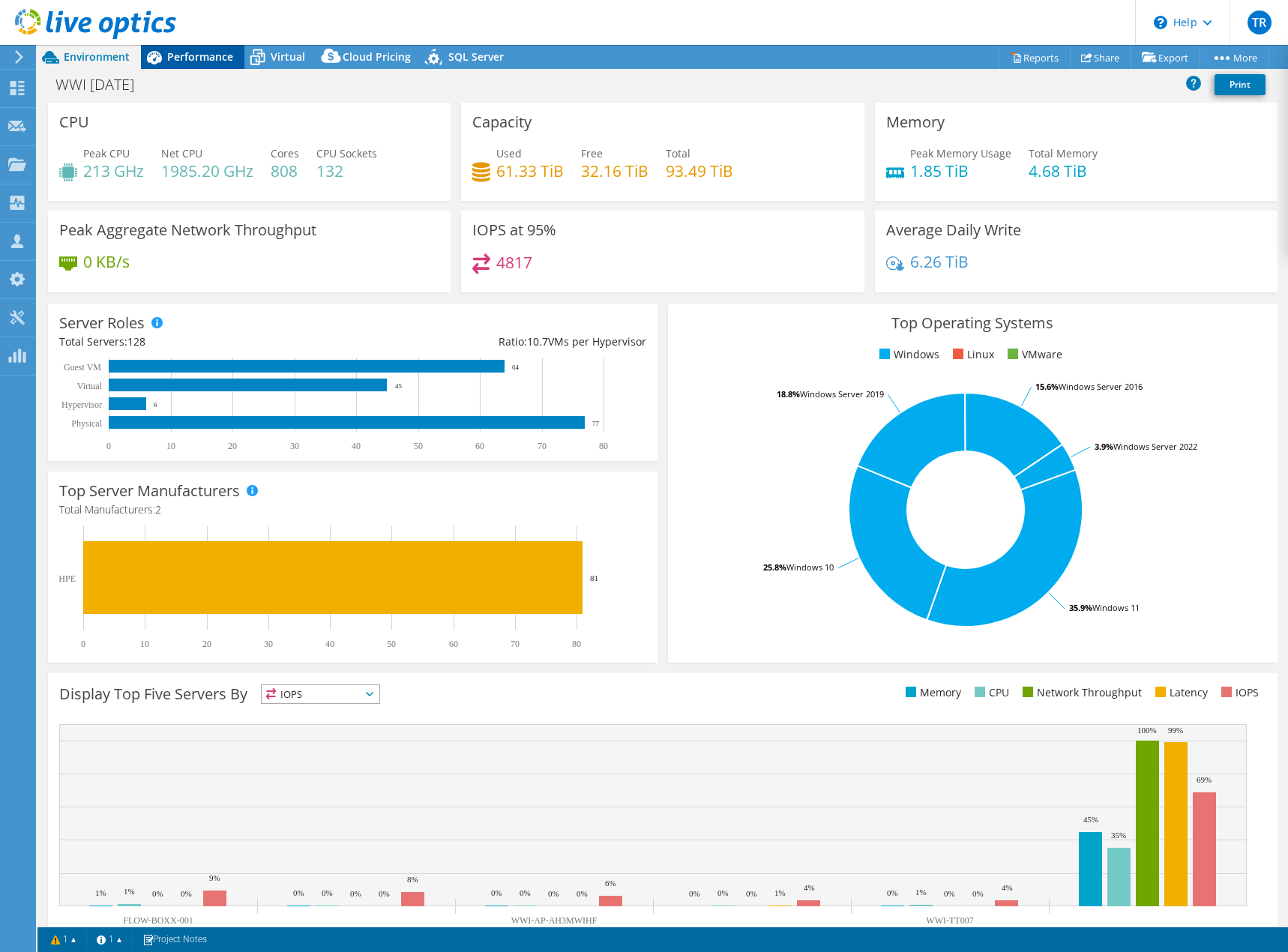
click at [200, 53] on span "Performance" at bounding box center [200, 56] width 66 height 14
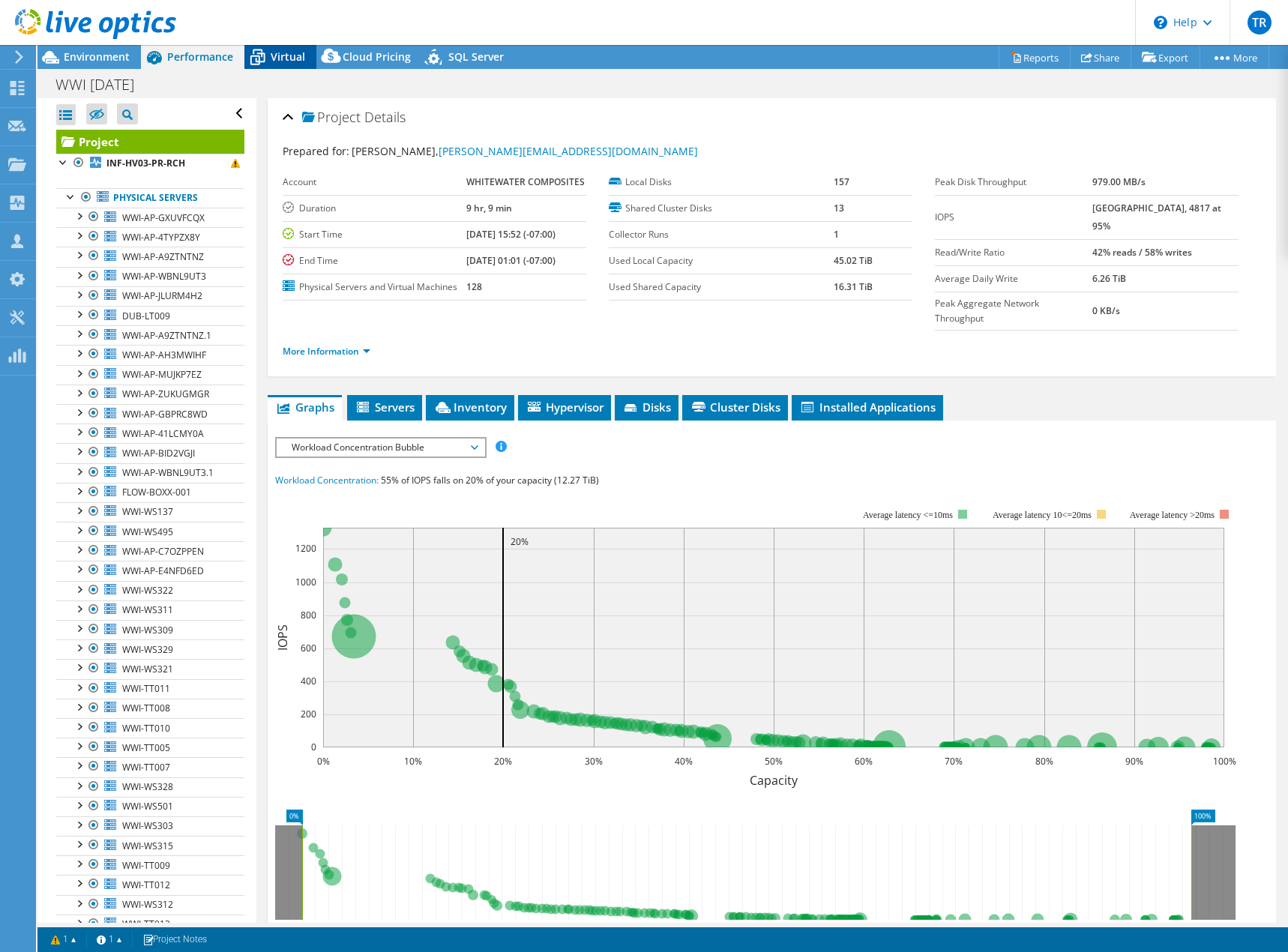
click at [294, 56] on span "Virtual" at bounding box center [287, 56] width 34 height 14
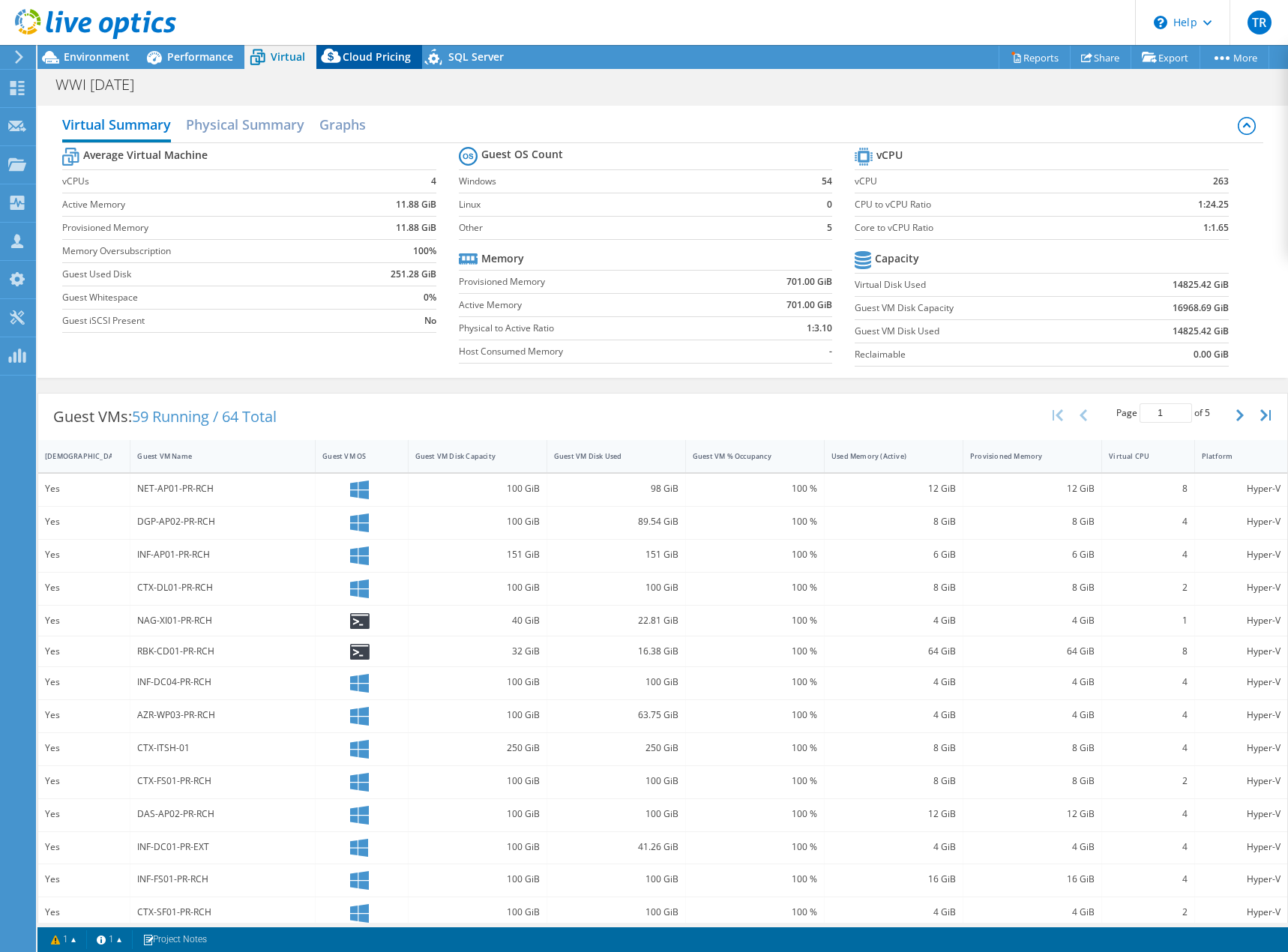
click at [337, 51] on icon at bounding box center [332, 59] width 30 height 30
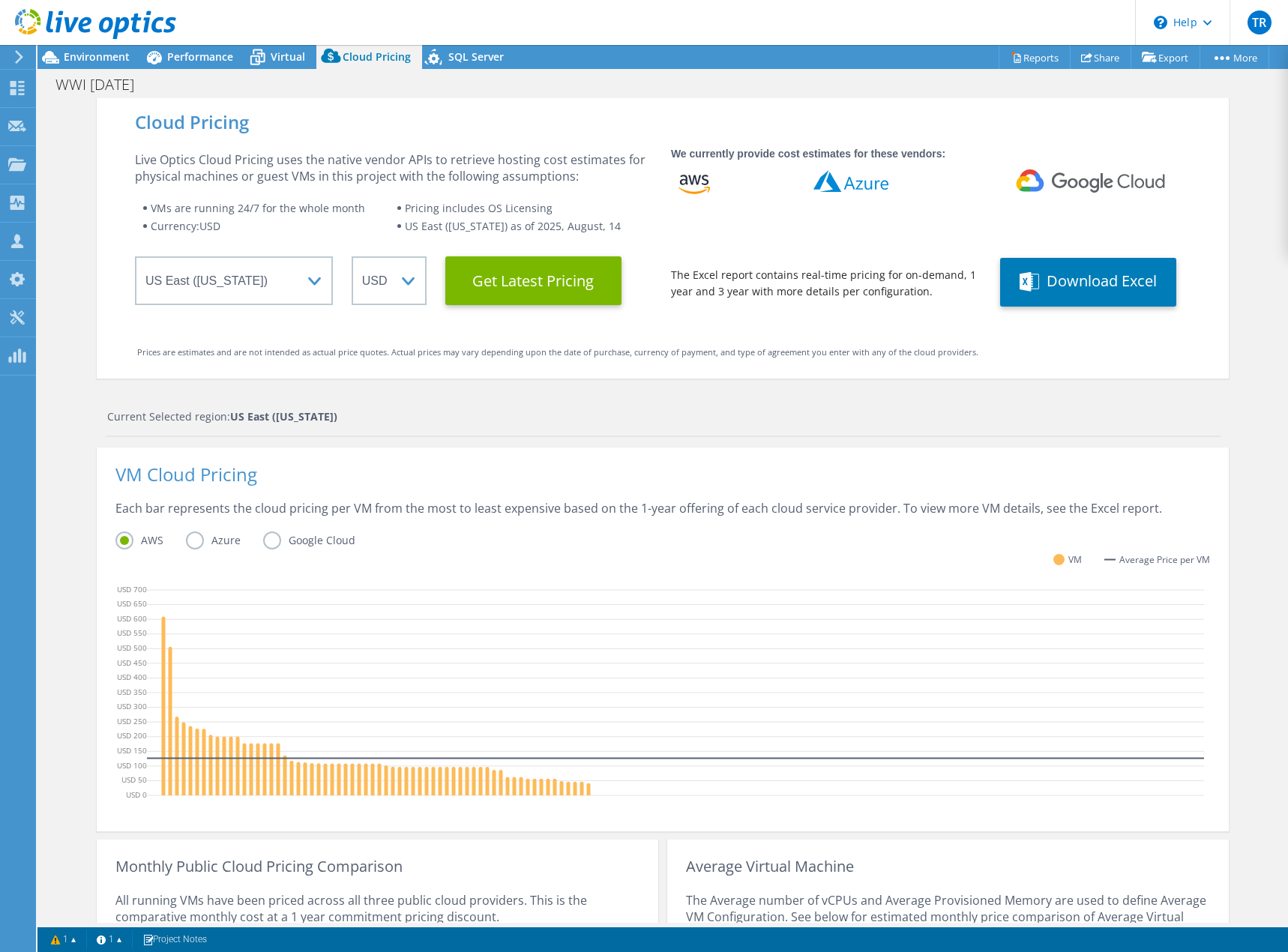
click at [619, 427] on div "Current Selected region: [GEOGRAPHIC_DATA] ([US_STATE])" at bounding box center [663, 423] width 1115 height 28
click at [58, 683] on div "Cloud Pricing Live Optics Cloud Pricing uses the native vendor APIs to retrieve…" at bounding box center [662, 610] width 1250 height 1022
click at [99, 62] on span "Environment" at bounding box center [96, 56] width 66 height 14
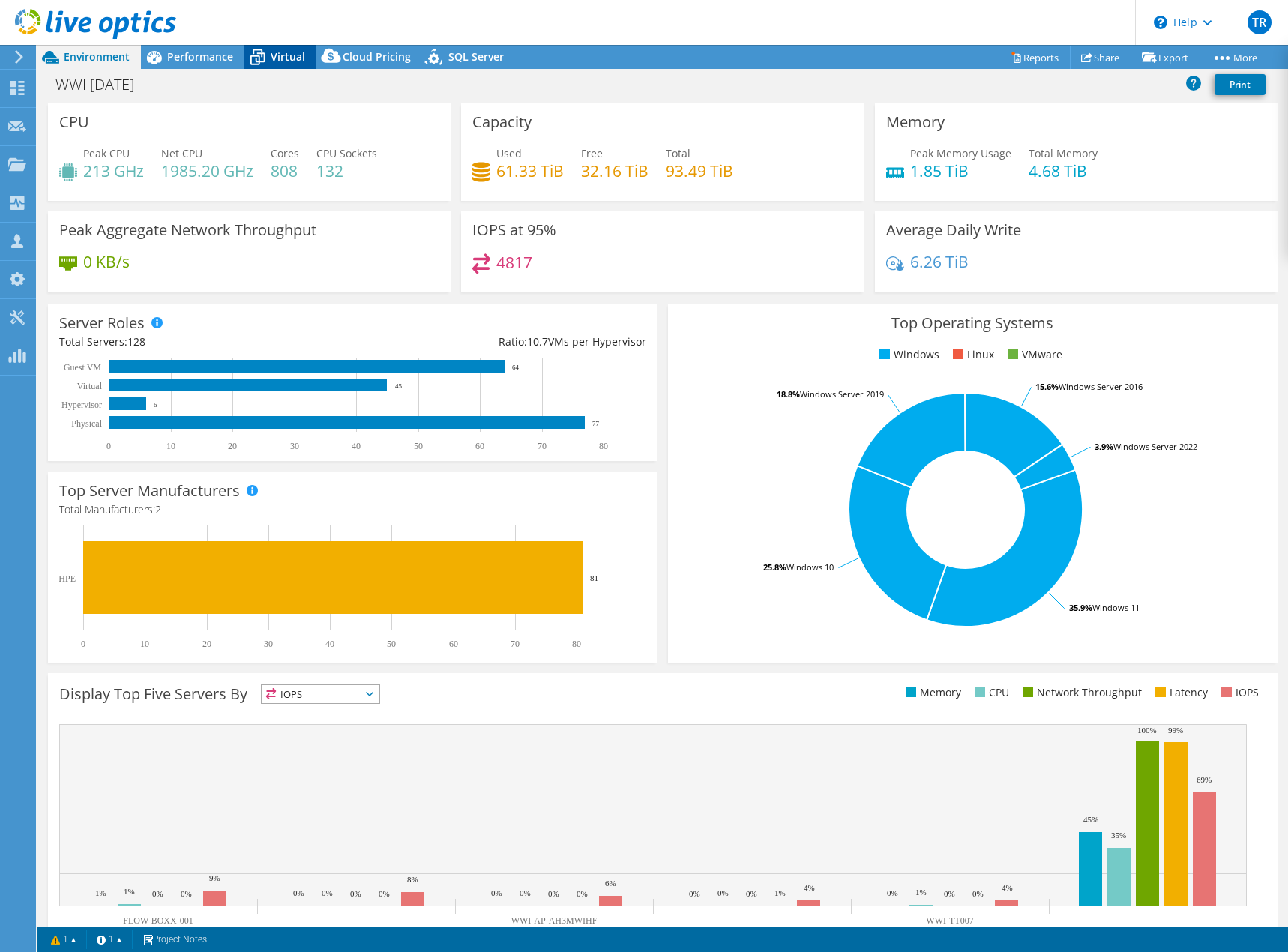
click at [287, 59] on span "Virtual" at bounding box center [287, 56] width 34 height 14
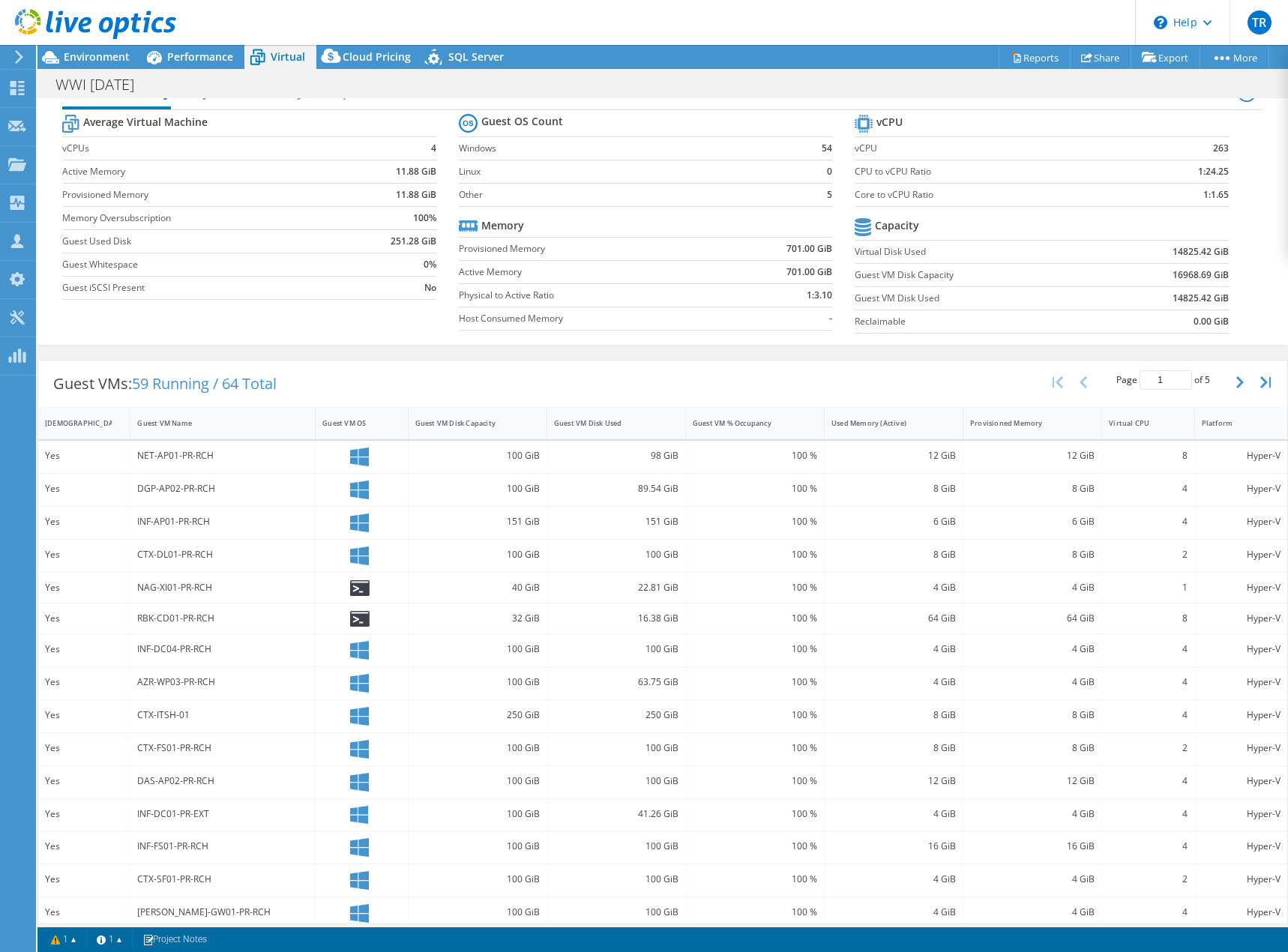
scroll to position [48, 0]
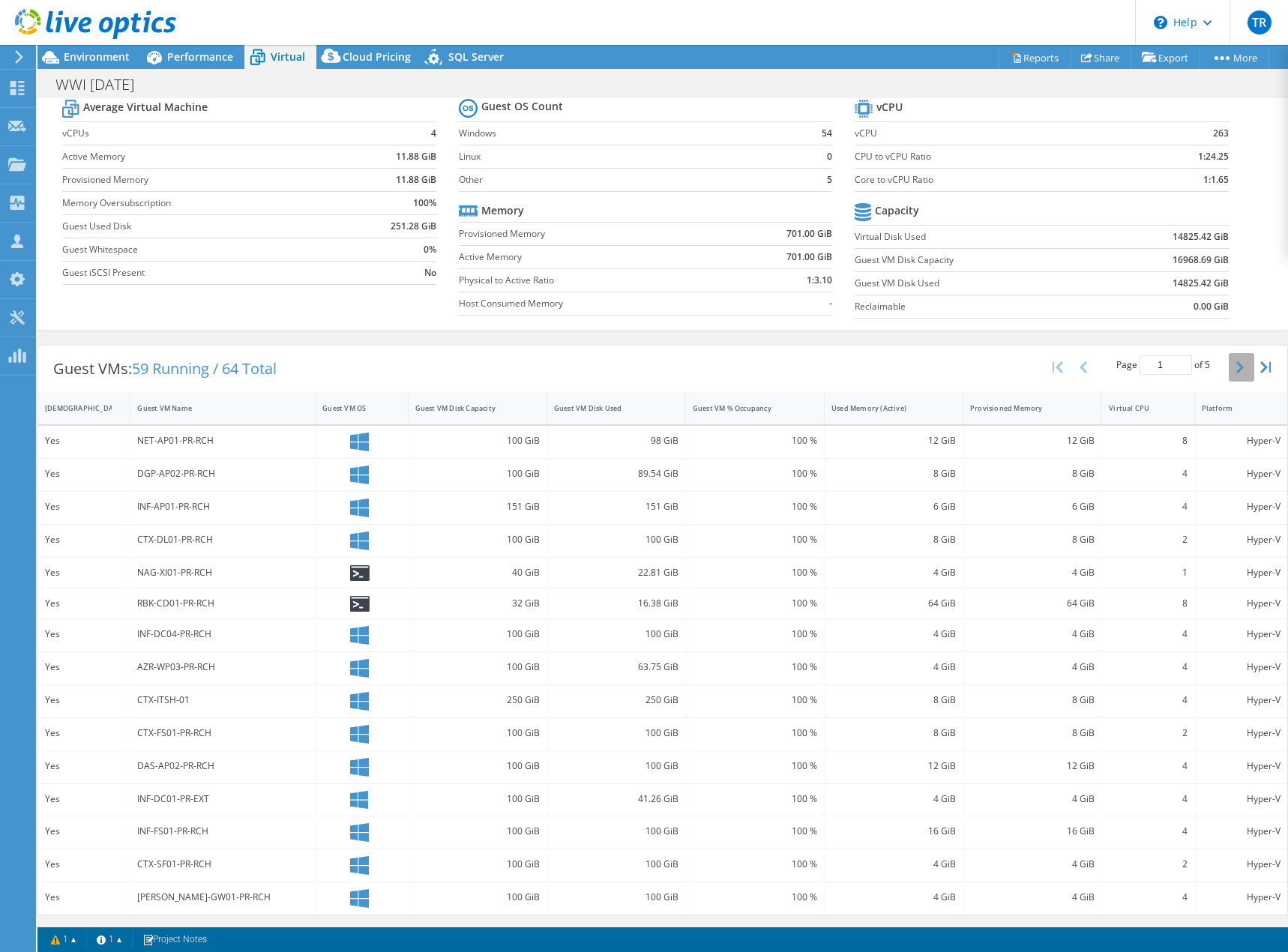
click at [1236, 372] on icon "button" at bounding box center [1240, 367] width 8 height 12
click at [1236, 372] on icon "button" at bounding box center [1240, 368] width 8 height 12
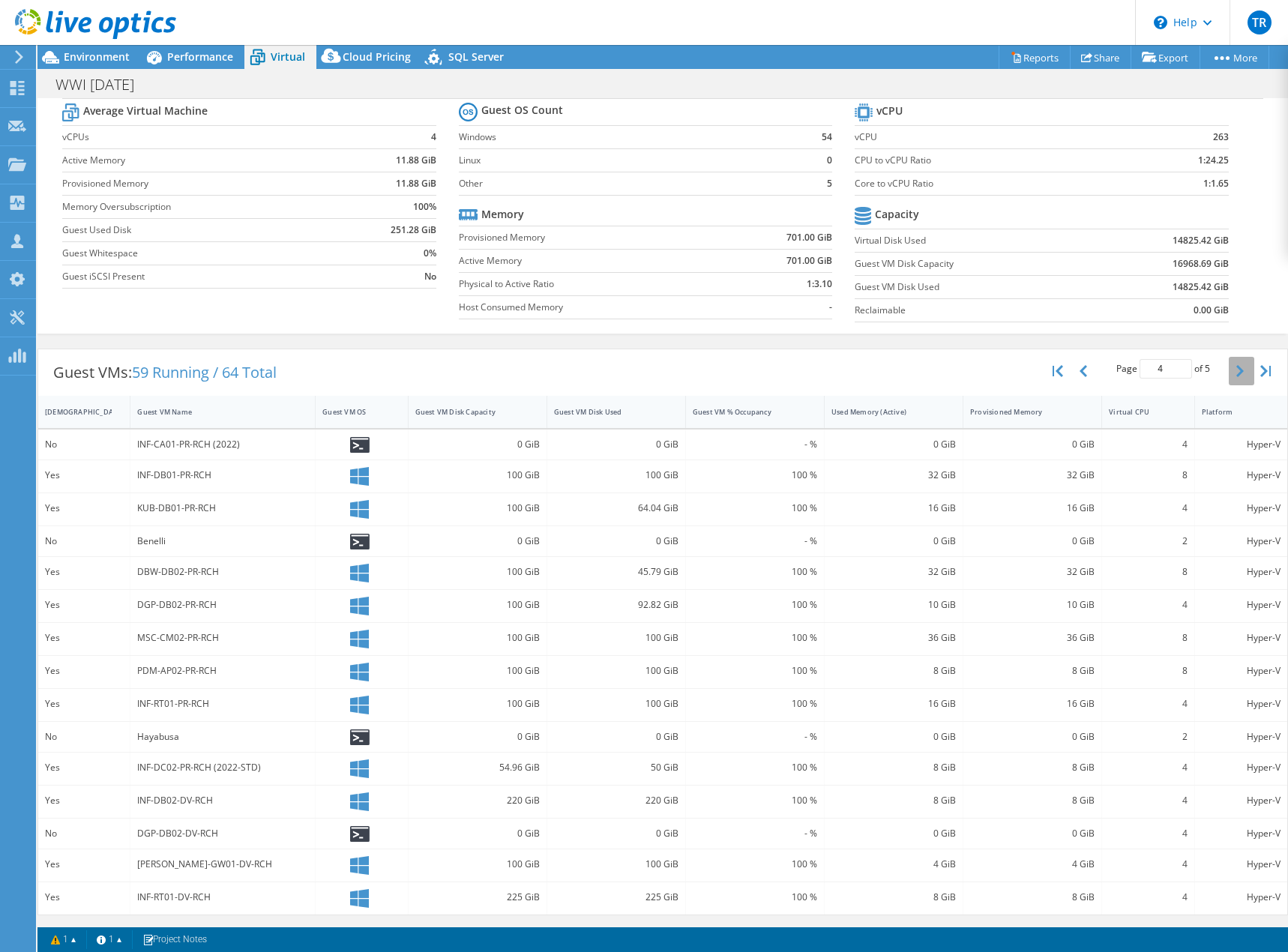
click at [1236, 372] on icon "button" at bounding box center [1240, 371] width 8 height 12
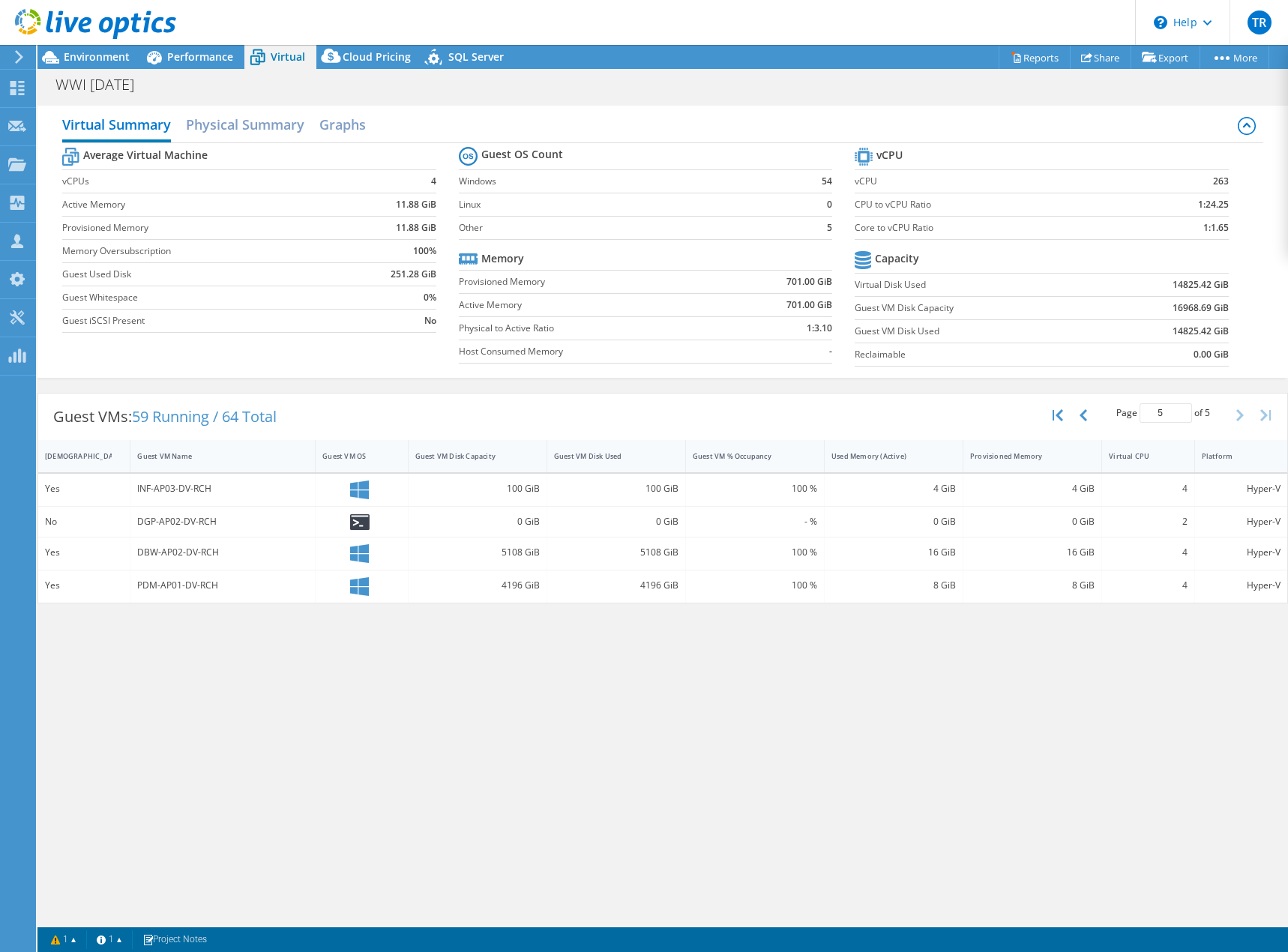
scroll to position [0, 0]
click at [1060, 414] on icon "button" at bounding box center [1057, 415] width 11 height 12
type input "1"
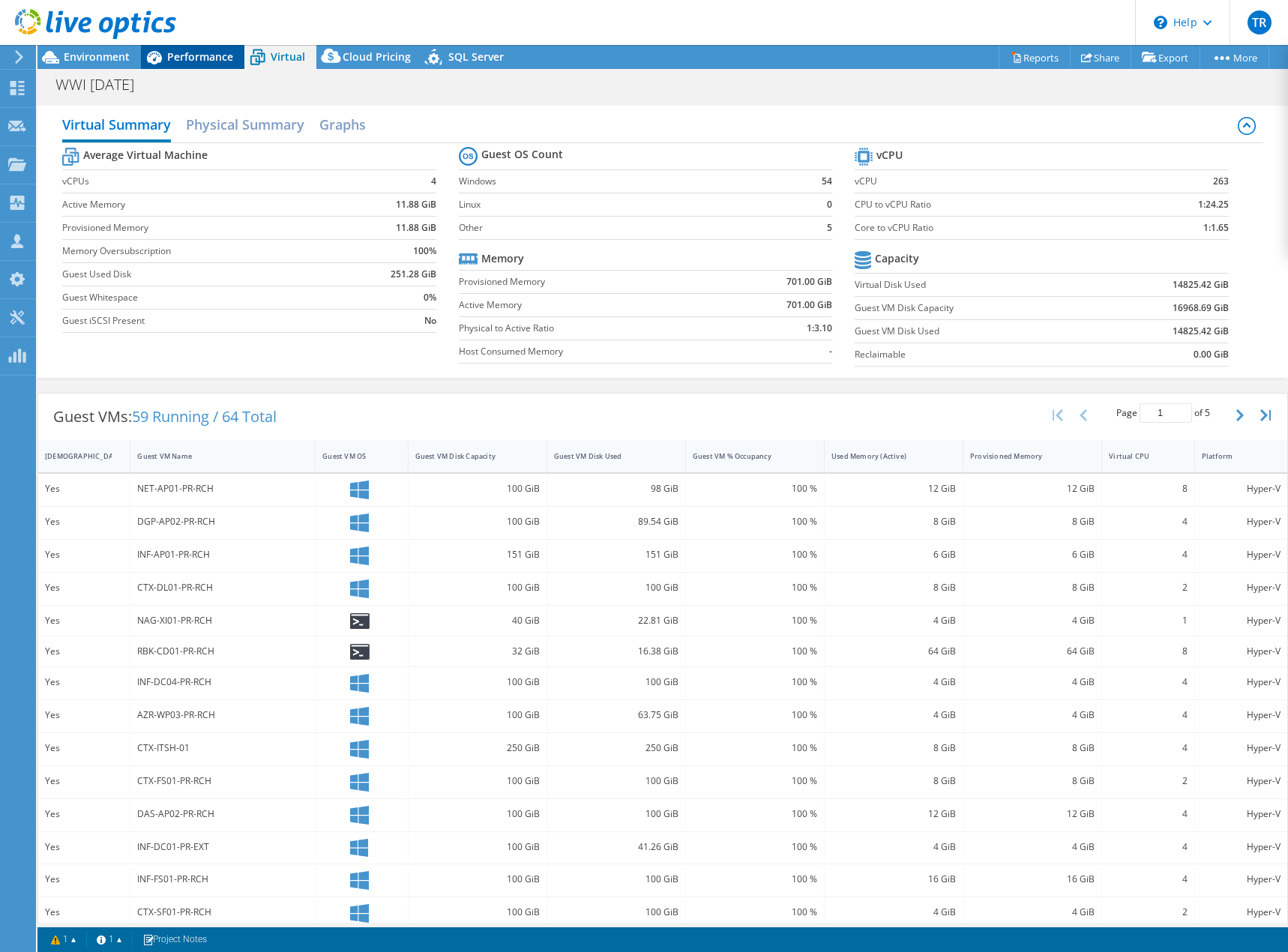
click at [201, 60] on span "Performance" at bounding box center [200, 56] width 66 height 14
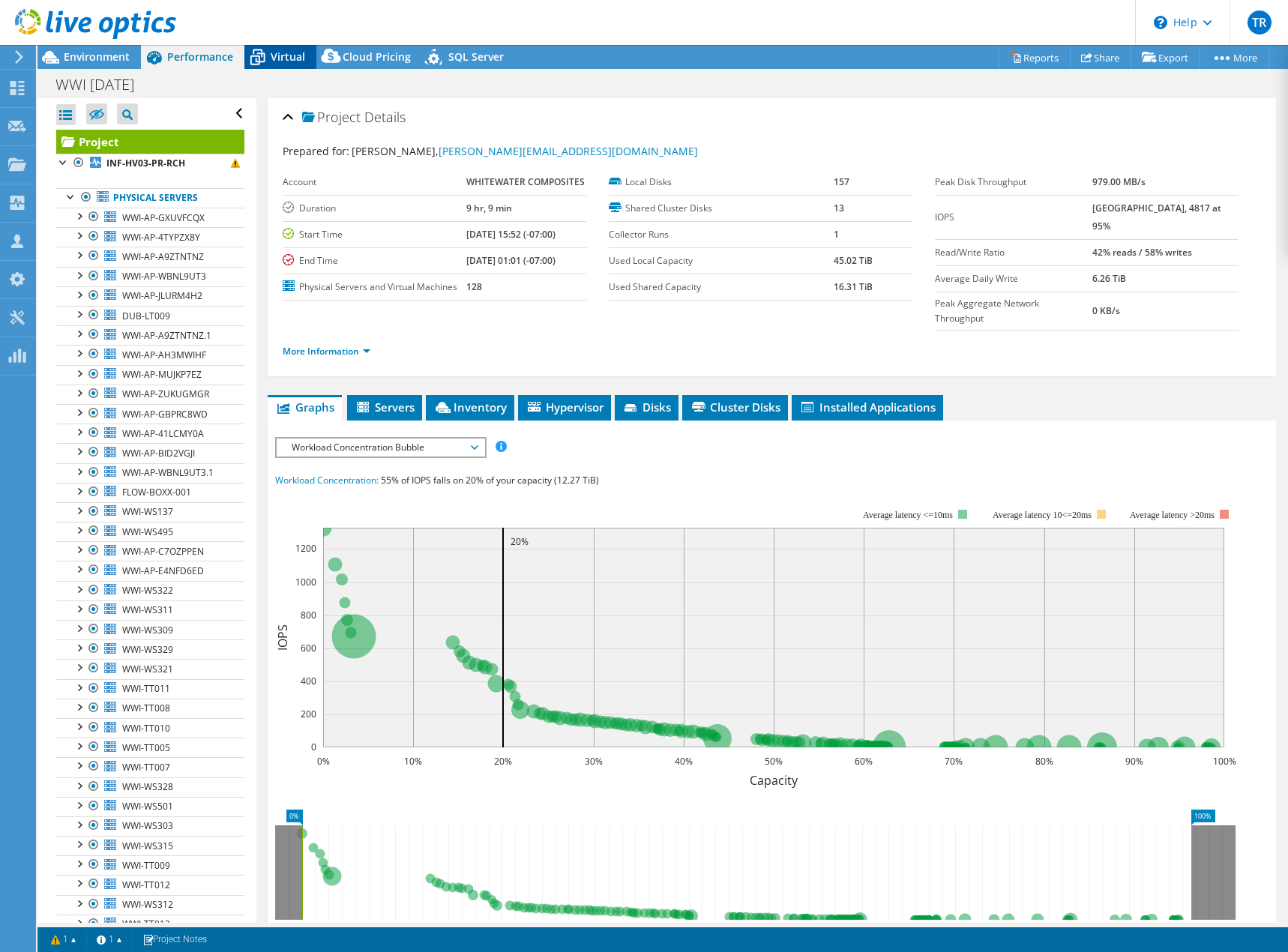
click at [314, 63] on div "Virtual" at bounding box center [281, 57] width 72 height 24
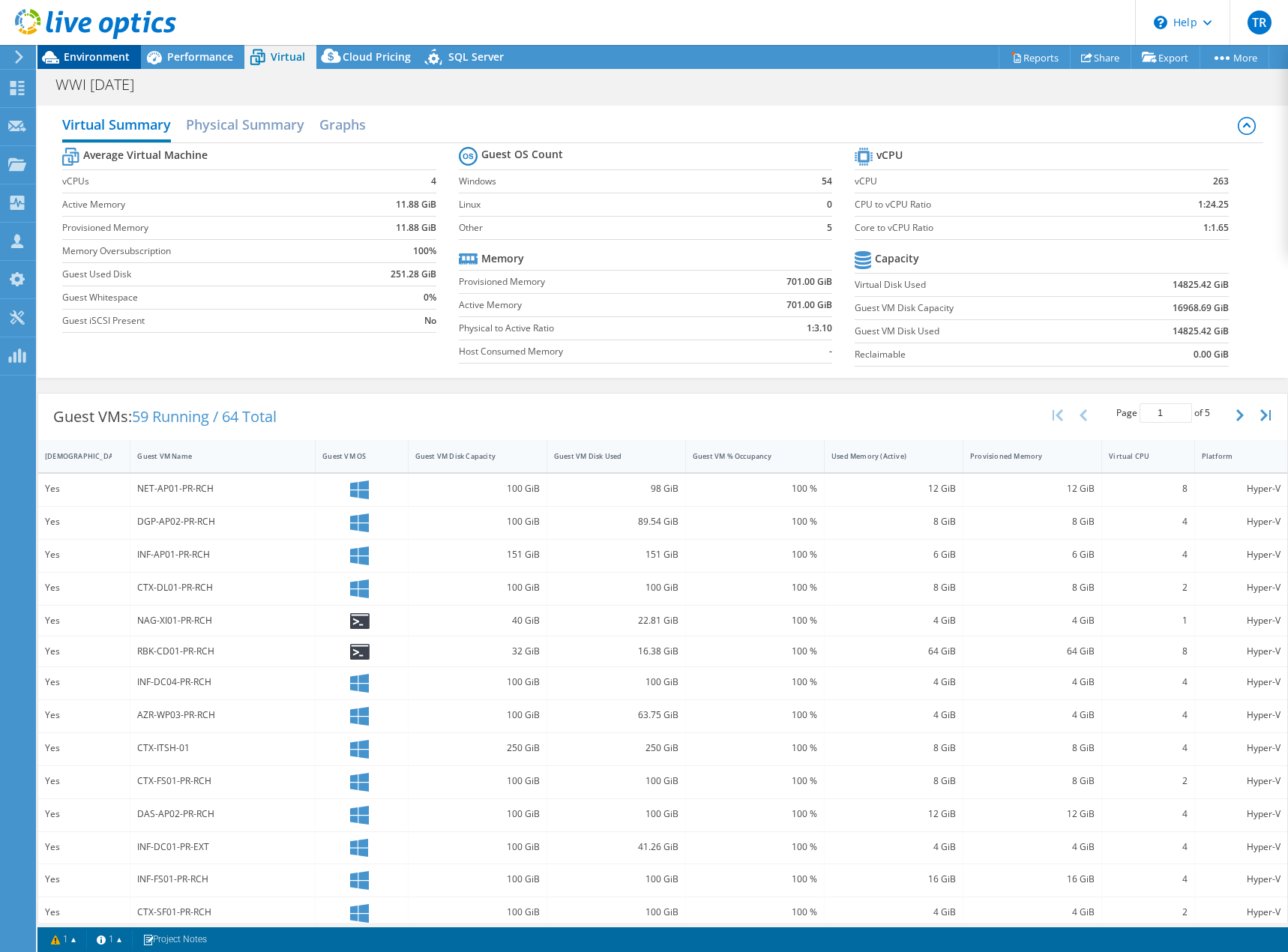
click at [80, 54] on span "Environment" at bounding box center [96, 56] width 66 height 14
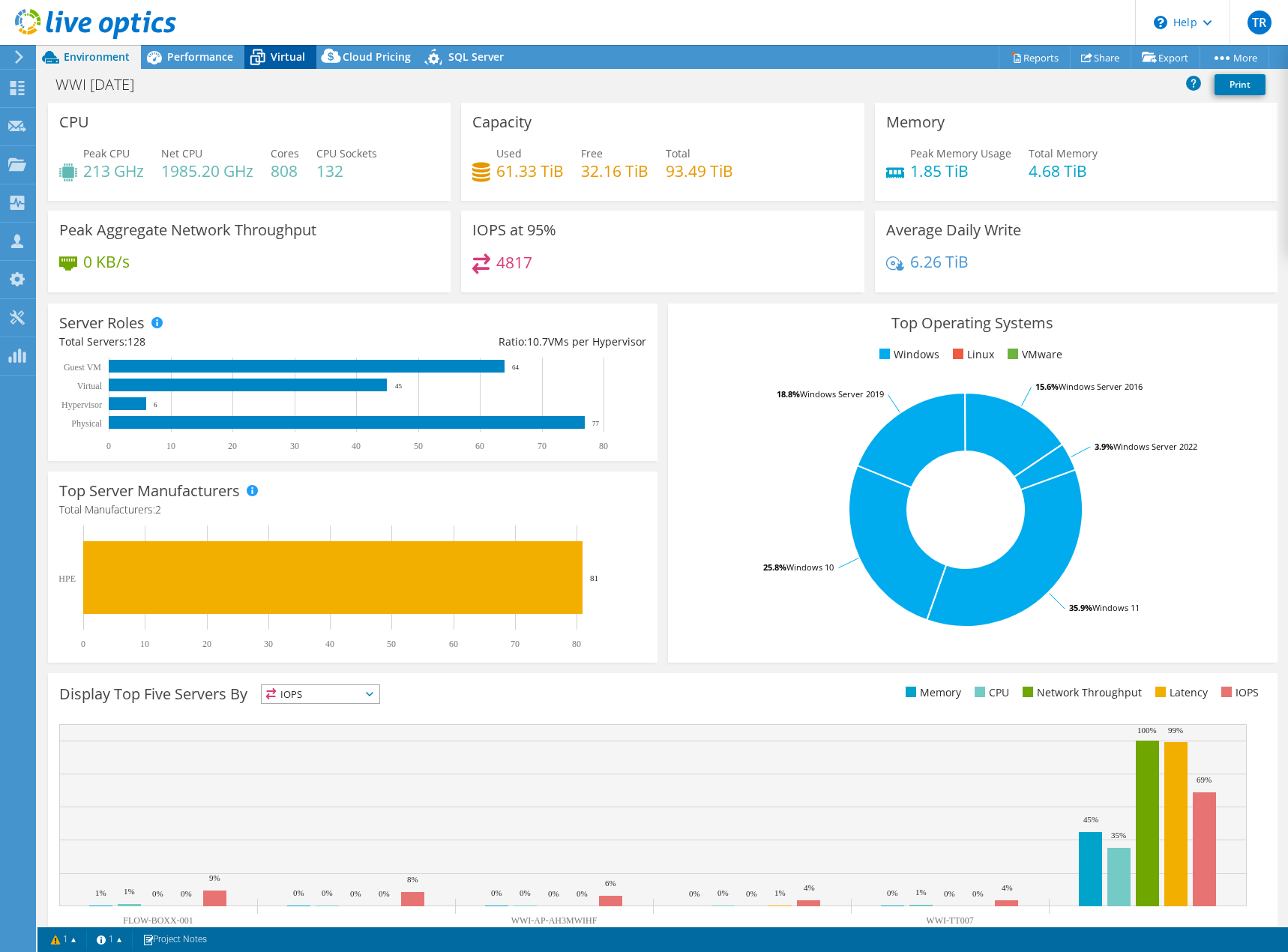
click at [289, 53] on span "Virtual" at bounding box center [287, 56] width 34 height 14
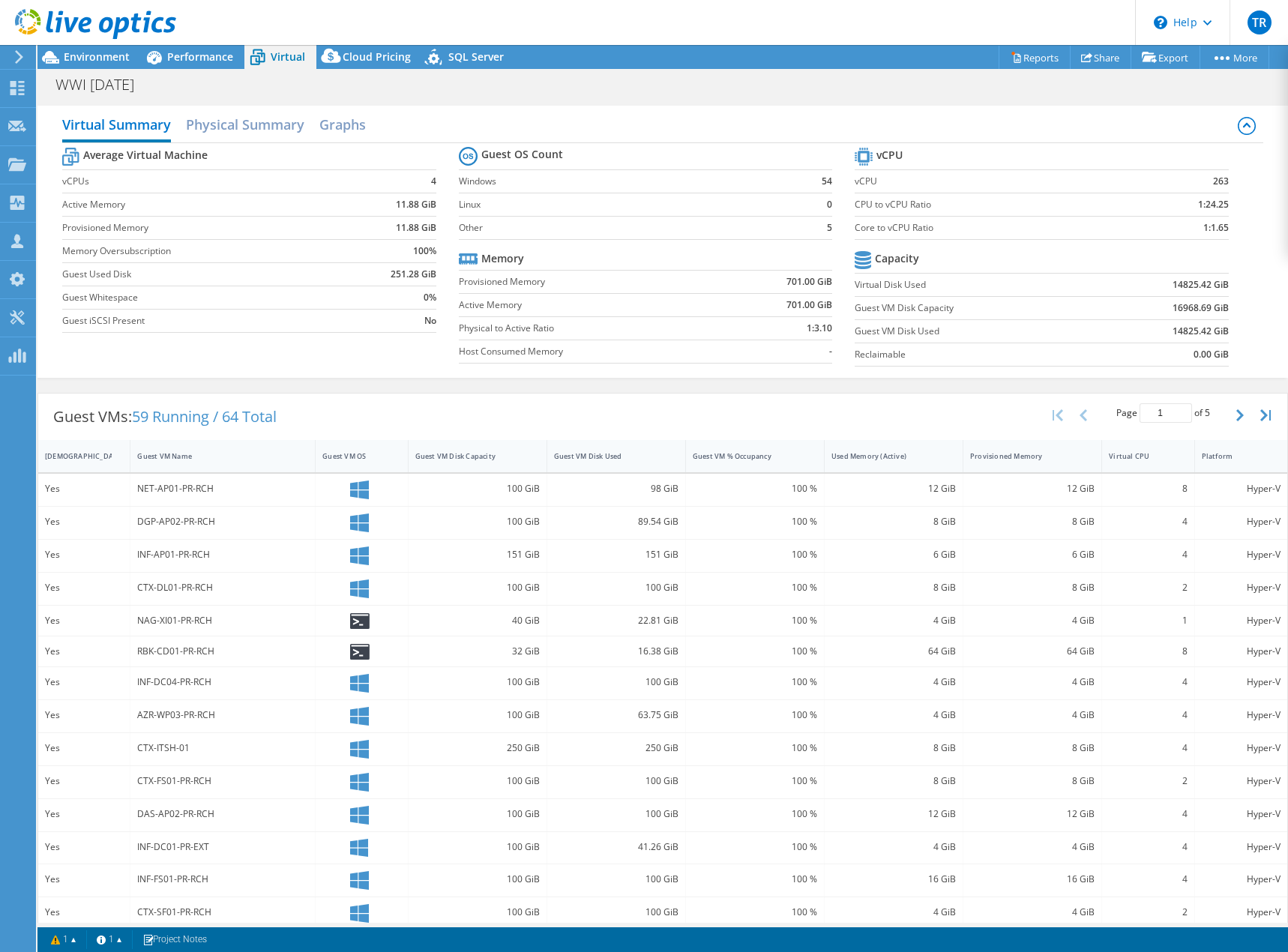
drag, startPoint x: 501, startPoint y: 552, endPoint x: 717, endPoint y: 396, distance: 266.4
click at [717, 396] on div "Guest VMs: 59 Running / 64 Total Page 1 of 5 5 rows 10 rows 20 rows 25 rows 50 …" at bounding box center [663, 417] width 1250 height 47
click at [348, 67] on div "Cloud Pricing" at bounding box center [369, 57] width 106 height 24
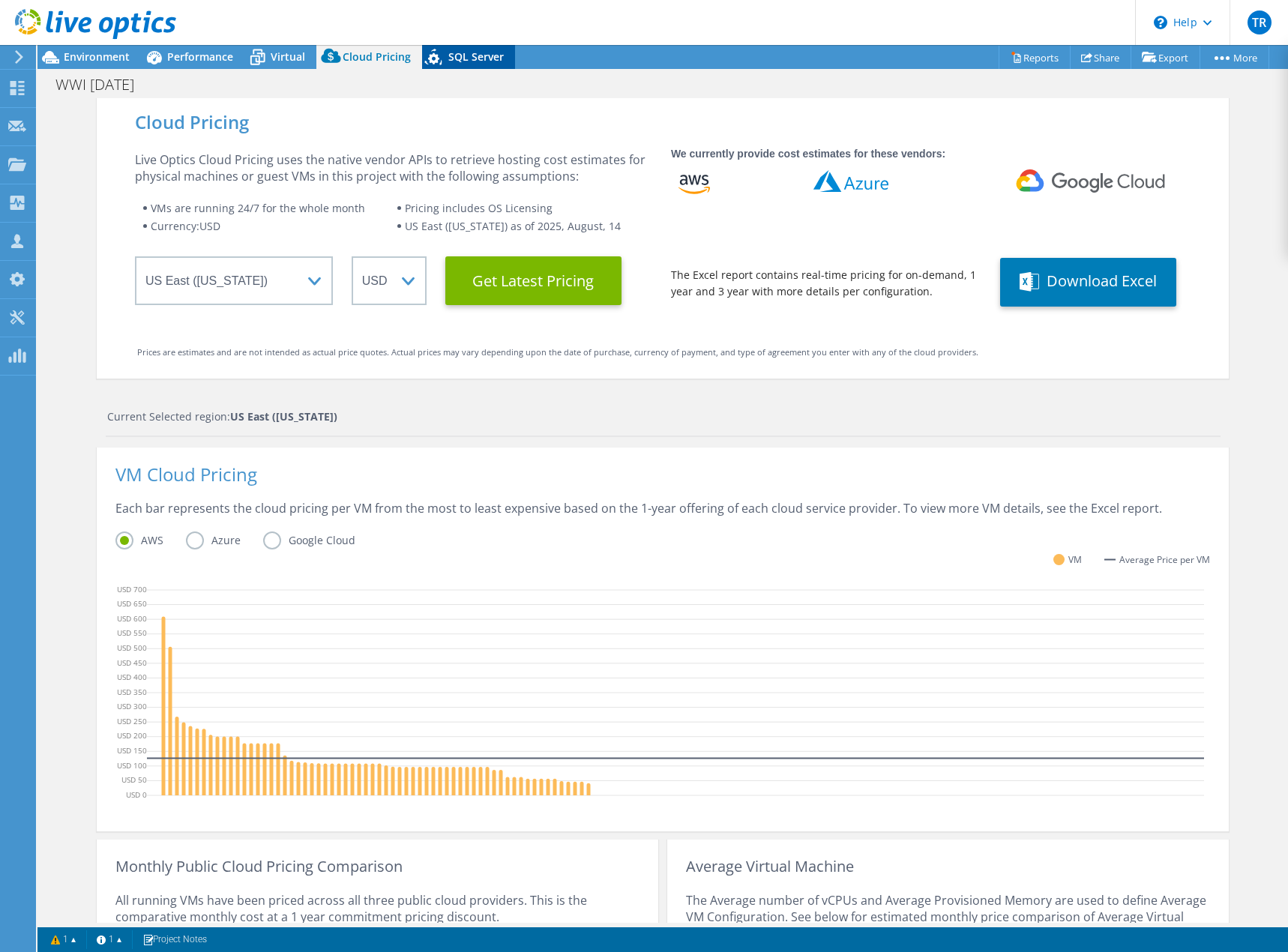
click at [473, 66] on div "SQL Server" at bounding box center [468, 57] width 93 height 24
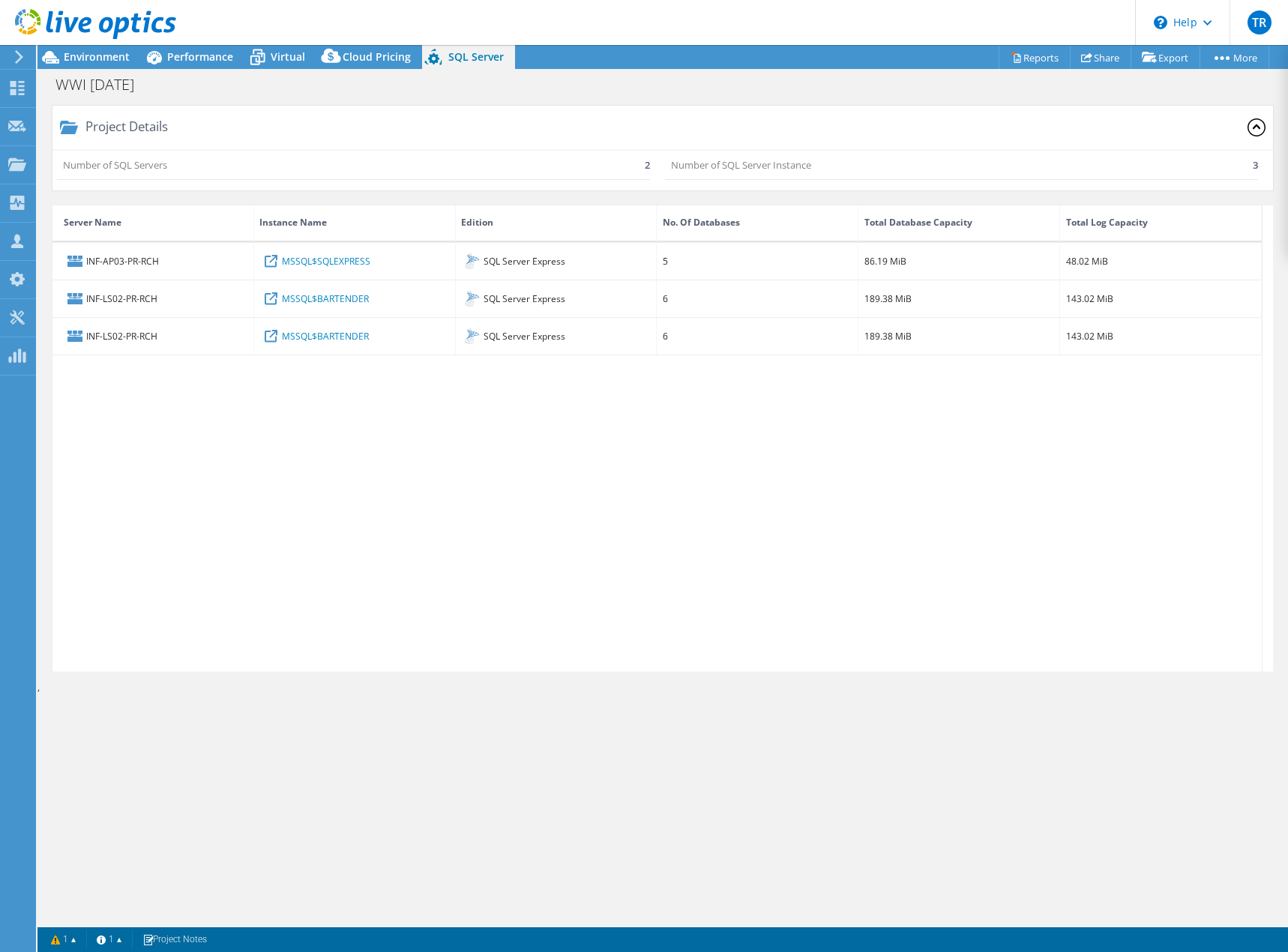
click at [434, 554] on div "INF-AP03-PR-RCH MSSQL$SQLEXPRESS SQL Server Express 5 86.19 MiB 48.02 MiB INF-L…" at bounding box center [657, 457] width 1209 height 428
click at [460, 777] on div "Project Details Number of SQL Servers 2 Number of SQL Server Instance 3 INF-AP0…" at bounding box center [662, 510] width 1250 height 824
click at [216, 890] on div "Project Details Number of SQL Servers 2 Number of SQL Server Instance 3 INF-AP0…" at bounding box center [662, 510] width 1250 height 824
drag, startPoint x: 295, startPoint y: 854, endPoint x: 288, endPoint y: 859, distance: 8.6
click at [295, 854] on div "Project Details Number of SQL Servers 2 Number of SQL Server Instance 3 INF-AP0…" at bounding box center [662, 510] width 1250 height 824
